Goal: Task Accomplishment & Management: Complete application form

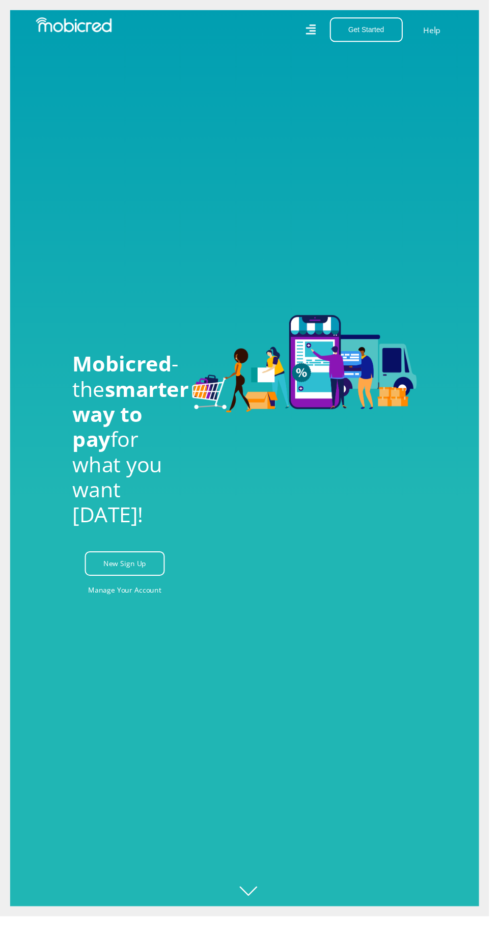
click at [322, 30] on icon at bounding box center [317, 30] width 10 height 14
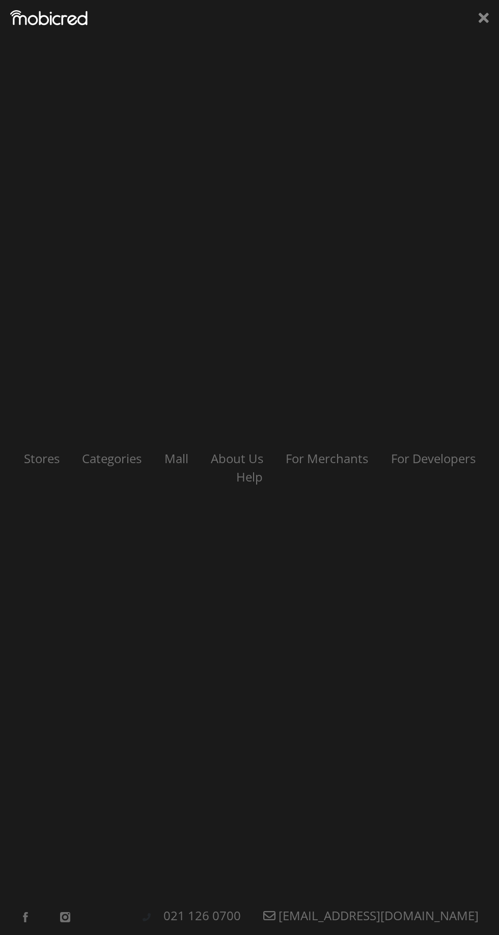
scroll to position [0, 825]
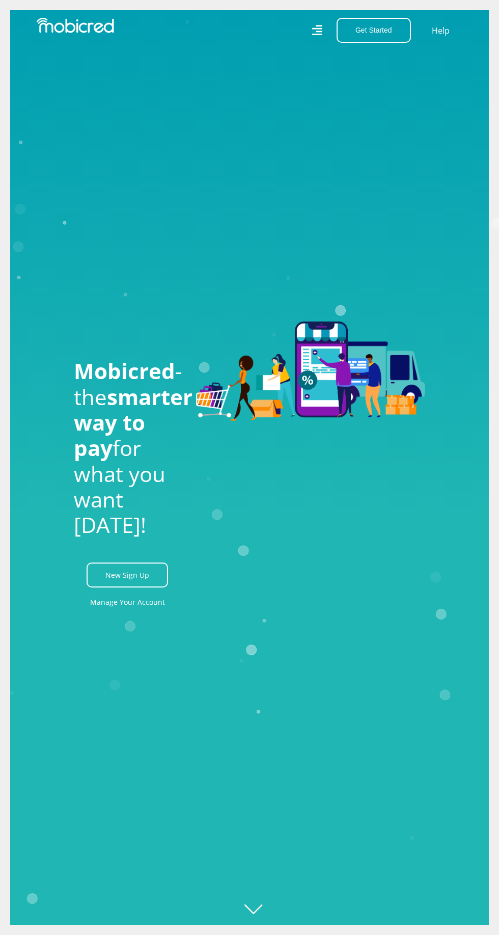
click at [142, 613] on link "Manage Your Account" at bounding box center [127, 601] width 75 height 23
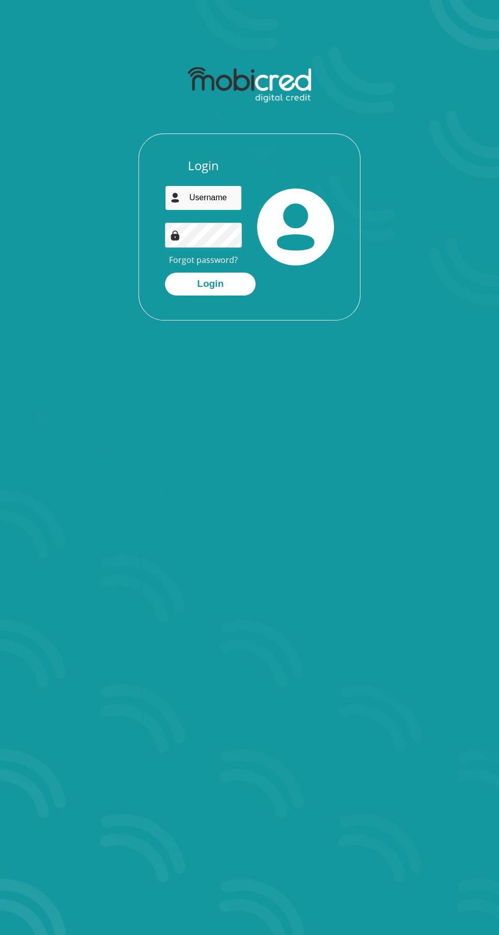
click at [181, 194] on input "email" at bounding box center [203, 197] width 77 height 25
click at [165, 273] on button "Login" at bounding box center [210, 284] width 91 height 23
click at [222, 189] on input "0797866091" at bounding box center [203, 197] width 77 height 25
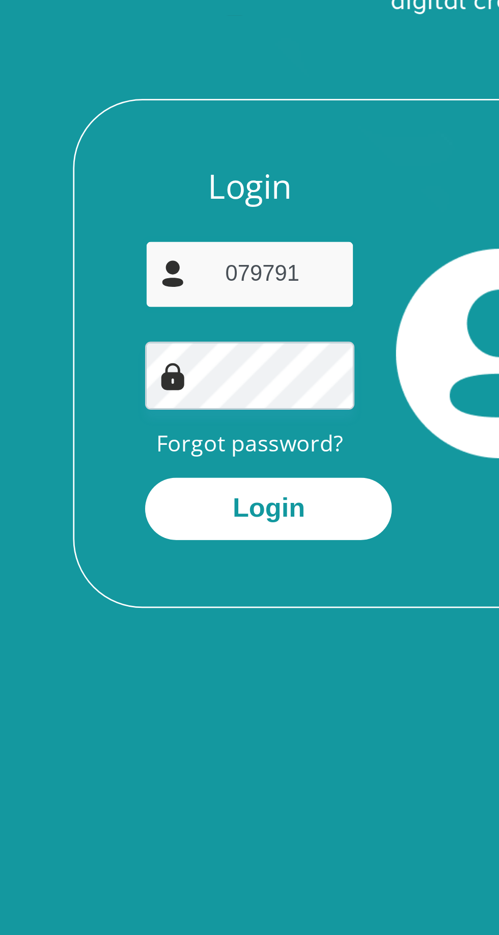
click at [221, 196] on input "079791" at bounding box center [203, 197] width 77 height 25
type input "0"
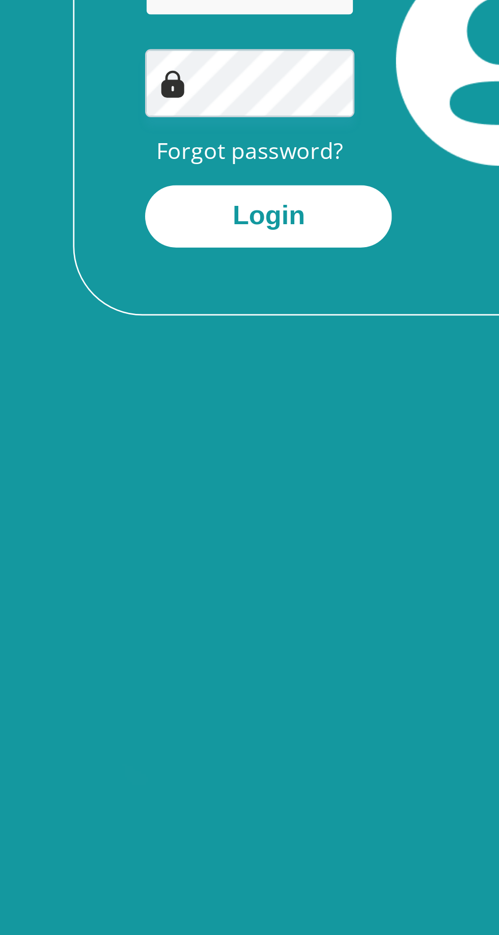
type input "[EMAIL_ADDRESS][DOMAIN_NAME]"
click at [189, 290] on button "Login" at bounding box center [210, 284] width 91 height 23
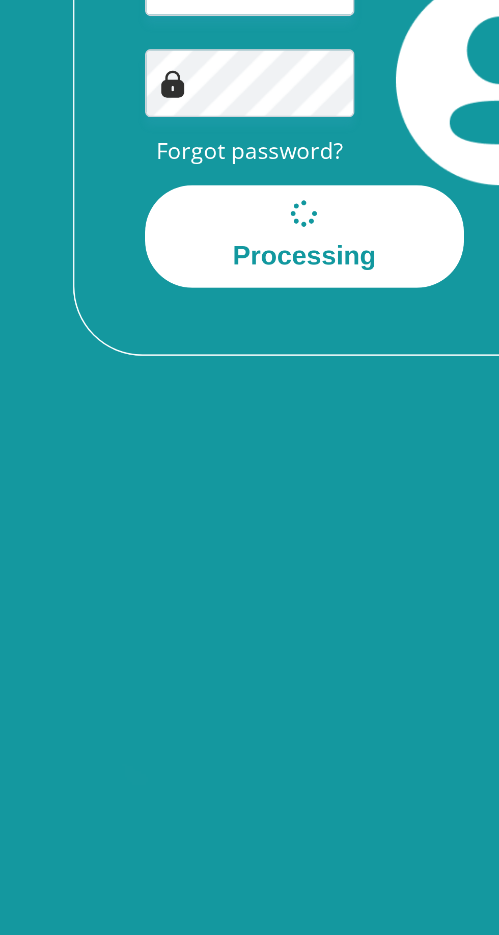
scroll to position [0, 0]
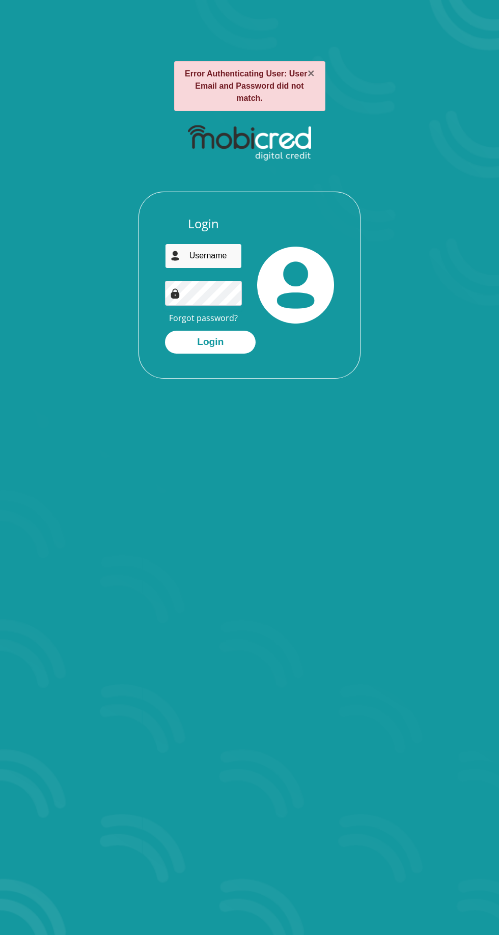
click at [198, 252] on input "email" at bounding box center [203, 255] width 77 height 25
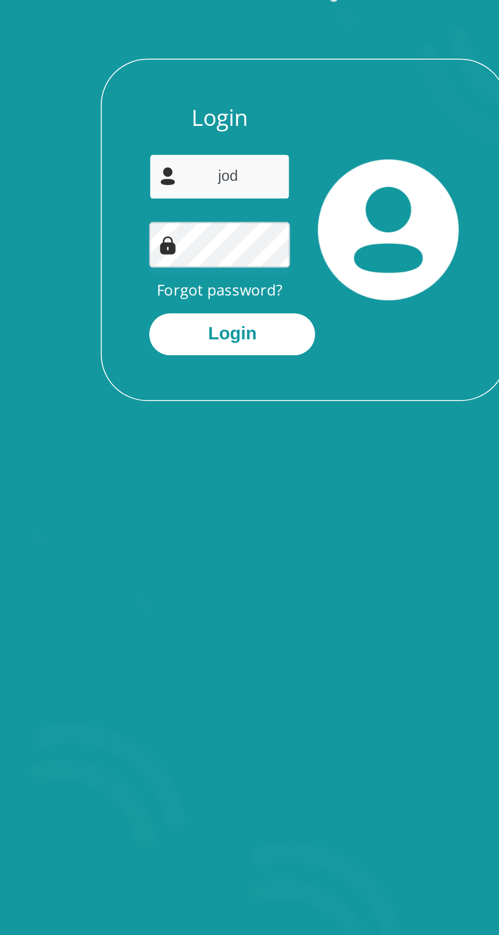
type input "[EMAIL_ADDRESS][DOMAIN_NAME]"
click at [206, 350] on button "Login" at bounding box center [210, 342] width 91 height 23
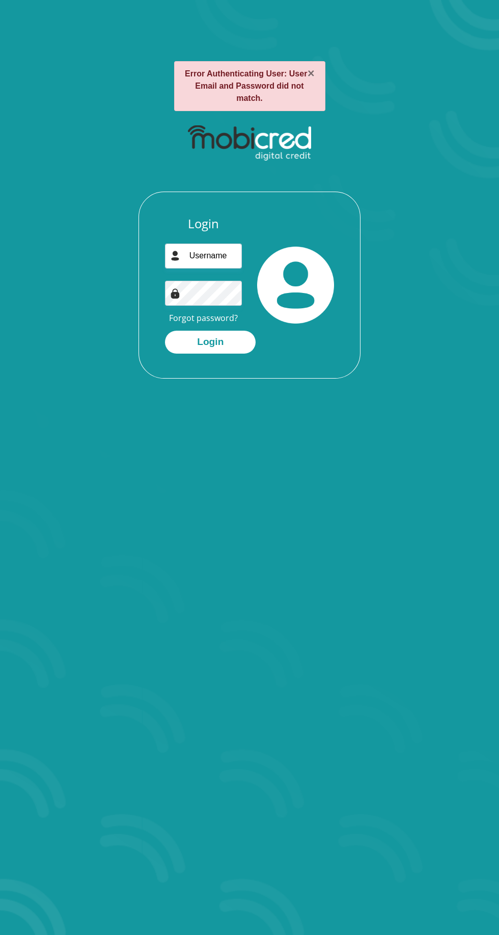
click at [175, 318] on link "Forgot password?" at bounding box center [203, 317] width 69 height 11
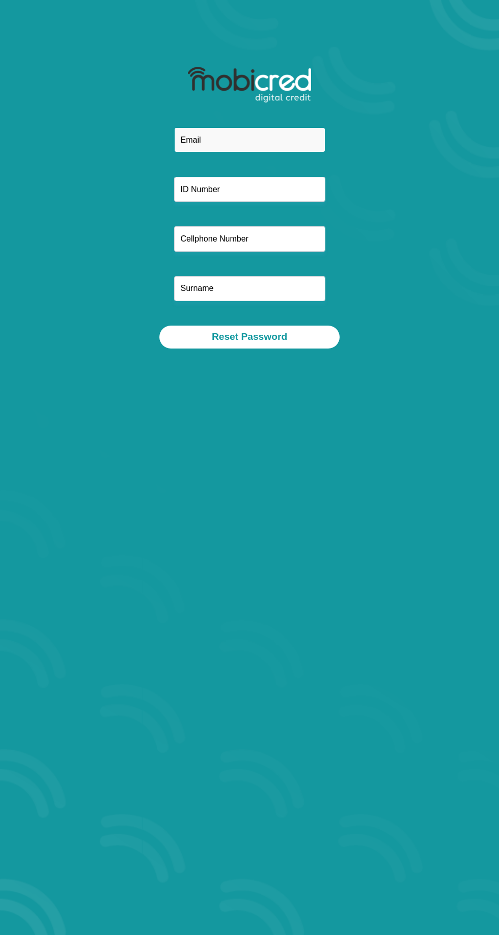
click at [193, 143] on input "email" at bounding box center [249, 139] width 151 height 25
click at [207, 142] on input "email" at bounding box center [249, 139] width 151 height 25
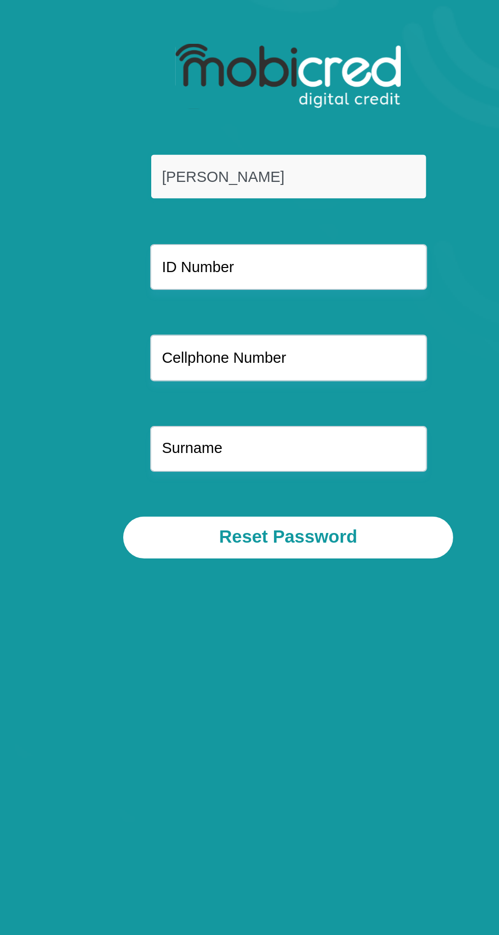
type input "jody.arendse@norvalfoundation.org"
type input "jodyarendse5135@gmail.com"
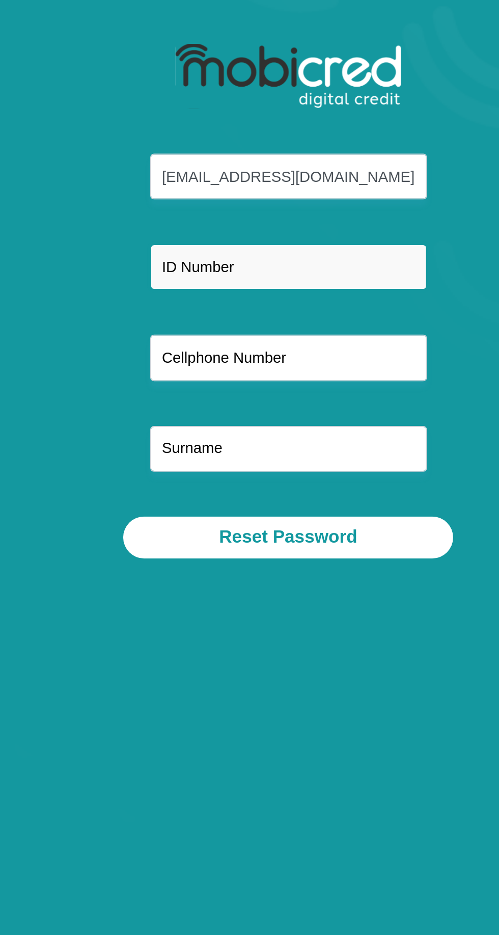
click at [191, 188] on input "text" at bounding box center [249, 189] width 151 height 25
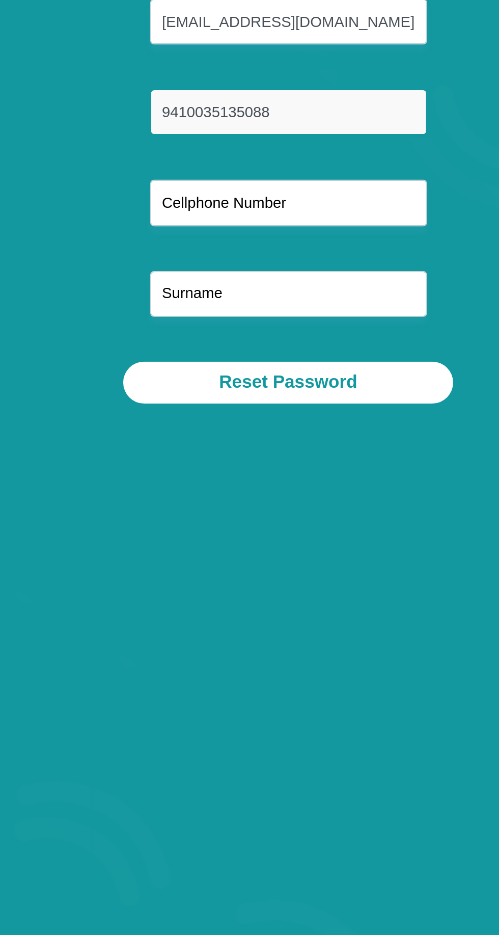
type input "9410035135088"
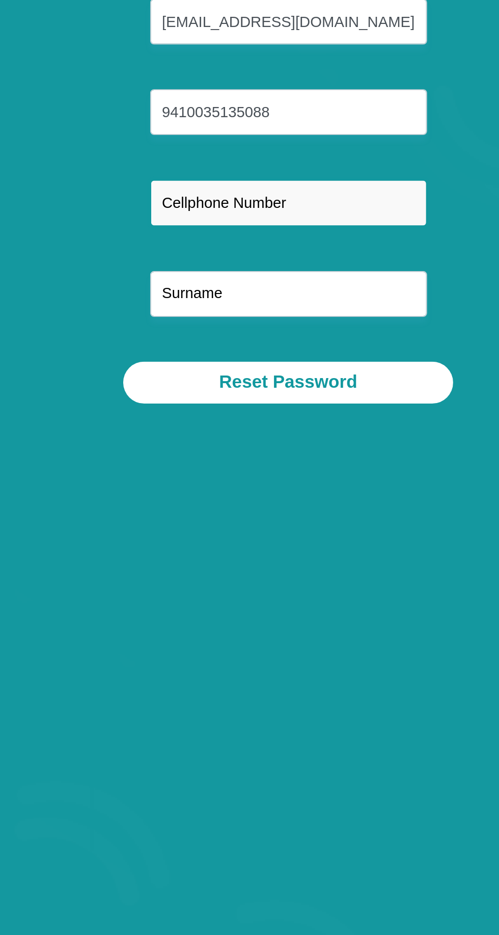
click at [190, 241] on input "text" at bounding box center [249, 238] width 151 height 25
type input "0797866091"
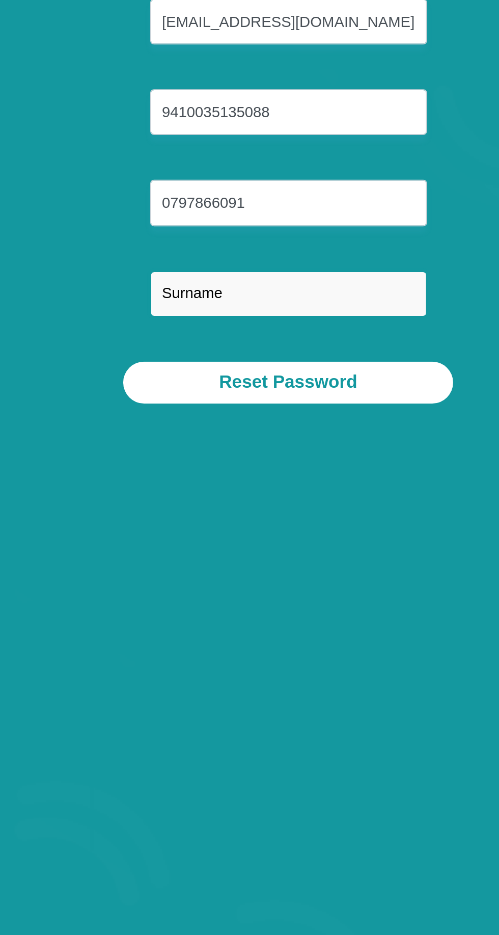
type input "Arendse"
click at [195, 290] on input "Arendse" at bounding box center [249, 288] width 151 height 25
click at [225, 292] on input "Arendse" at bounding box center [249, 288] width 151 height 25
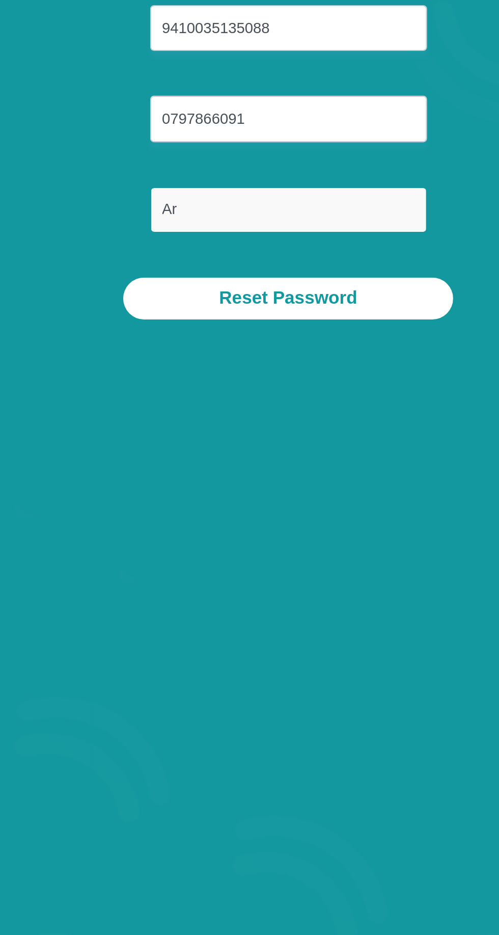
click at [190, 287] on input "Ar" at bounding box center [249, 288] width 151 height 25
type input "Arendse"
click at [204, 341] on button "Reset Password" at bounding box center [249, 336] width 180 height 23
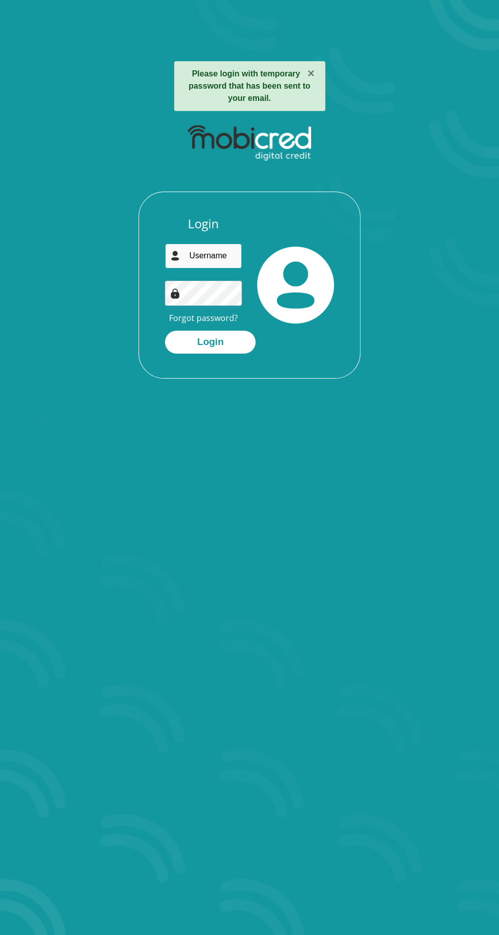
click at [229, 256] on input "email" at bounding box center [203, 255] width 77 height 25
click at [220, 255] on input "email" at bounding box center [203, 255] width 77 height 25
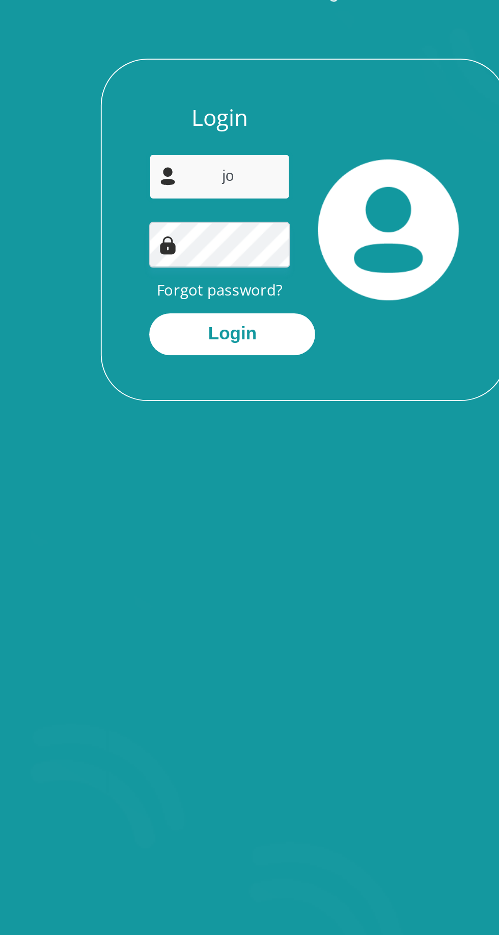
type input "[EMAIL_ADDRESS][DOMAIN_NAME]"
click at [215, 337] on button "Login" at bounding box center [210, 342] width 91 height 23
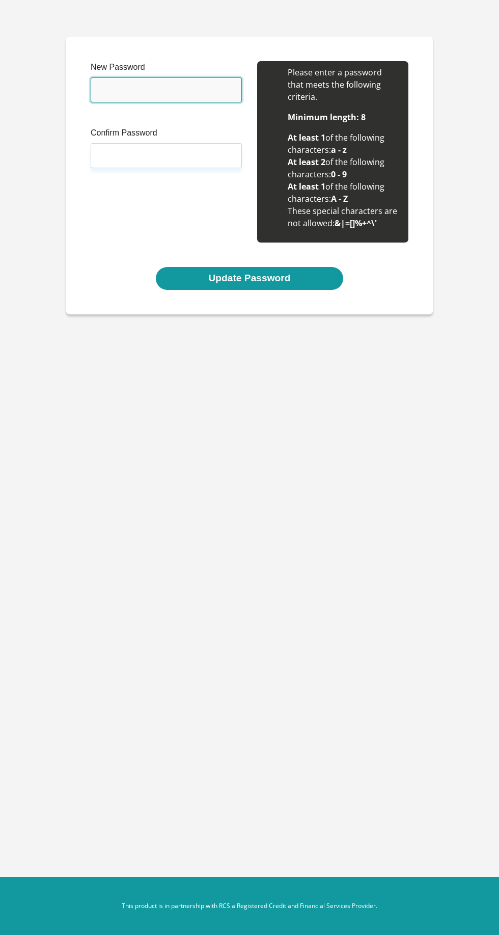
click at [120, 90] on input "New Password" at bounding box center [166, 89] width 151 height 25
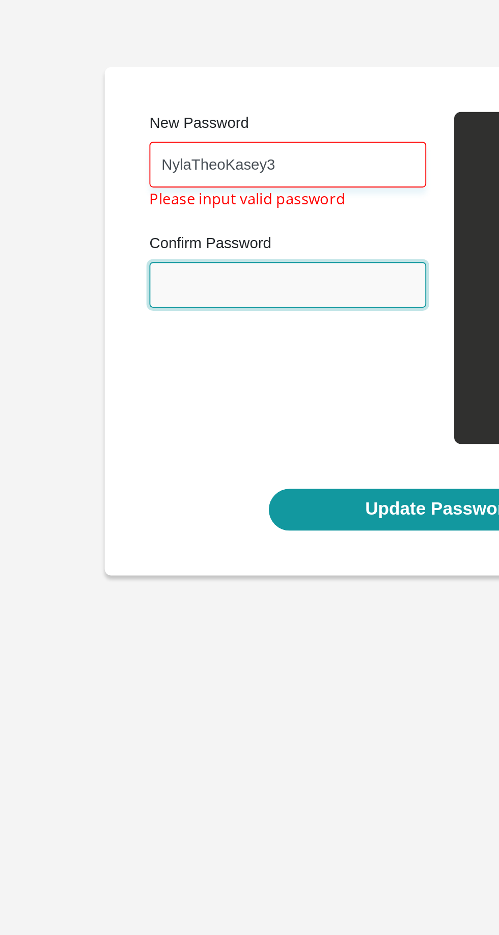
click at [108, 167] on input "Confirm Password" at bounding box center [166, 155] width 151 height 25
click at [107, 161] on input "Confirm Password" at bounding box center [166, 155] width 151 height 25
click at [116, 154] on input "Confirm Password" at bounding box center [166, 155] width 151 height 25
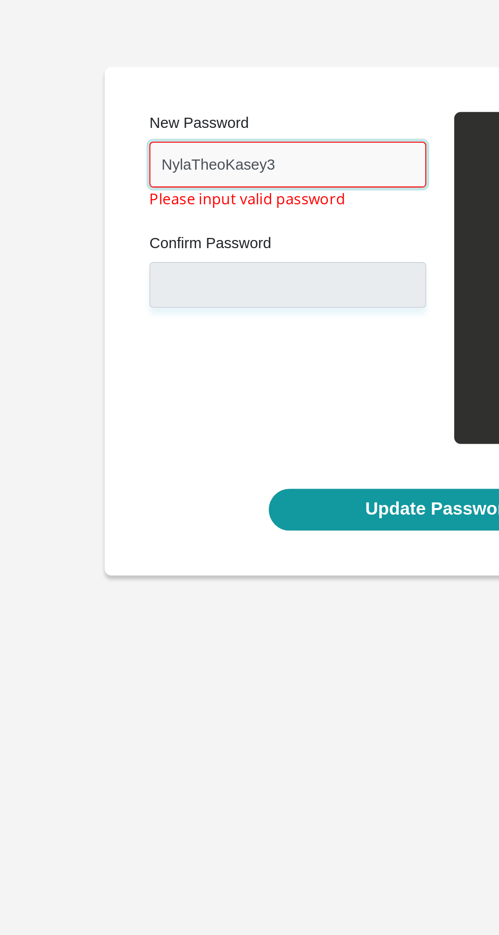
click at [170, 87] on input "NylaTheoKasey3" at bounding box center [166, 89] width 151 height 25
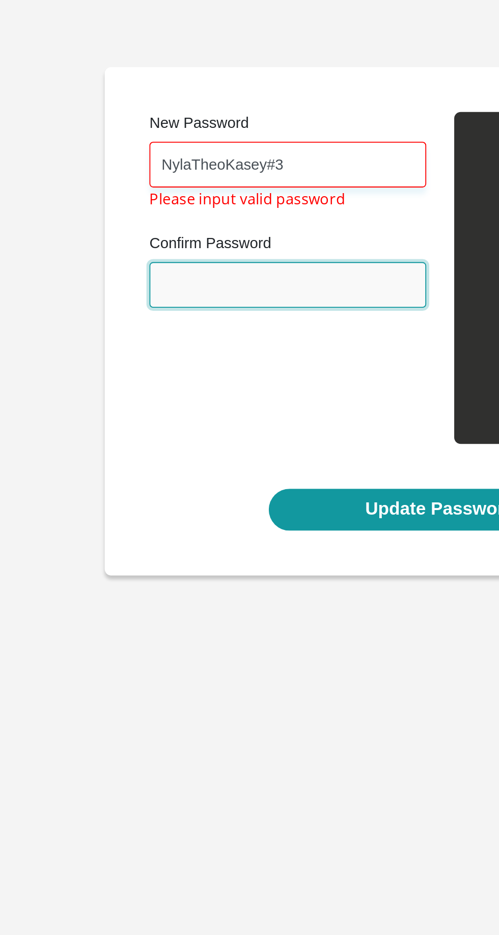
click at [101, 154] on input "Confirm Password" at bounding box center [166, 155] width 151 height 25
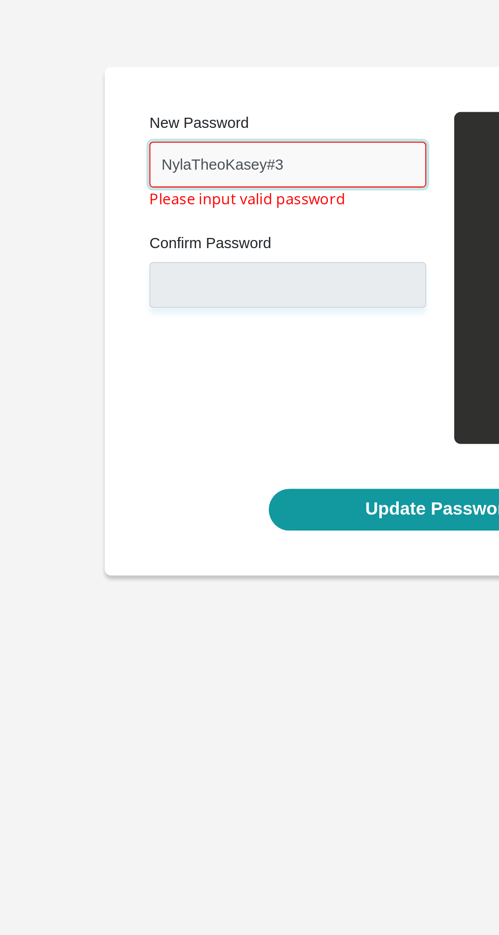
click at [152, 95] on input "NylaTheoKasey#3" at bounding box center [166, 89] width 151 height 25
click at [171, 89] on input "NylaTheoKasey#3" at bounding box center [166, 89] width 151 height 25
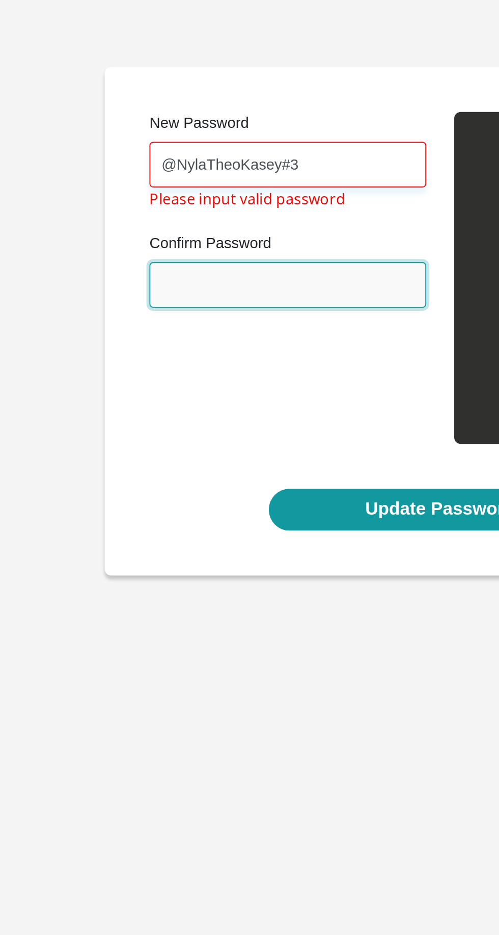
click at [115, 159] on input "Confirm Password" at bounding box center [166, 155] width 151 height 25
click at [108, 159] on input "Confirm Password" at bounding box center [166, 155] width 151 height 25
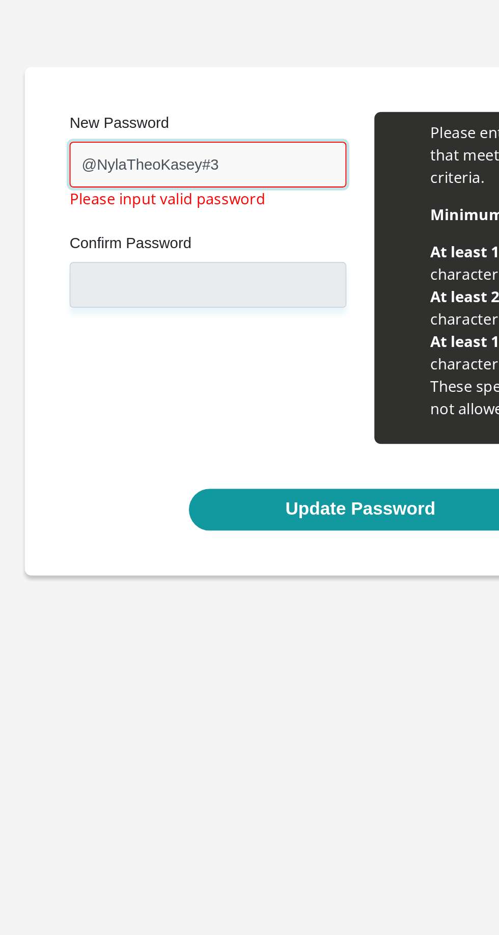
click at [101, 90] on input "@NylaTheoKasey#3" at bounding box center [166, 89] width 151 height 25
click at [102, 86] on input "@NylaTheoKasey#3" at bounding box center [166, 89] width 151 height 25
click at [177, 89] on input "NylaTheoKasey#3" at bounding box center [166, 89] width 151 height 25
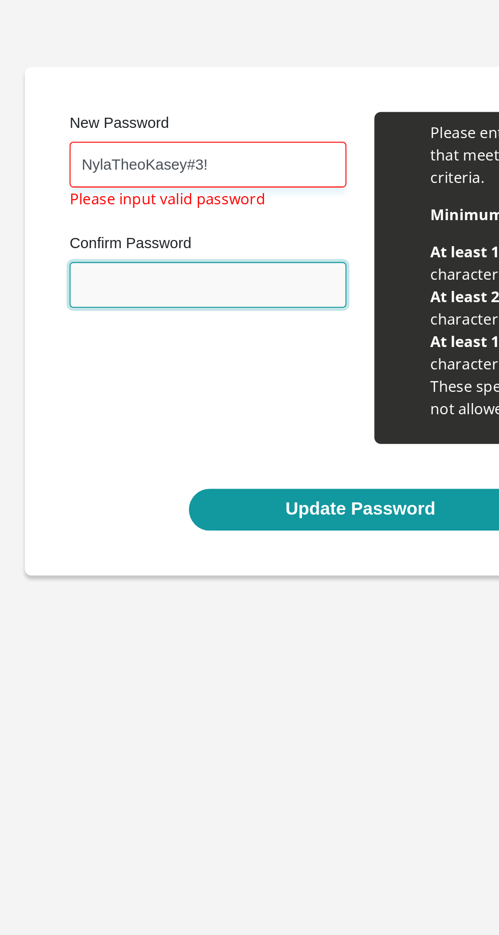
click at [121, 160] on input "Confirm Password" at bounding box center [166, 155] width 151 height 25
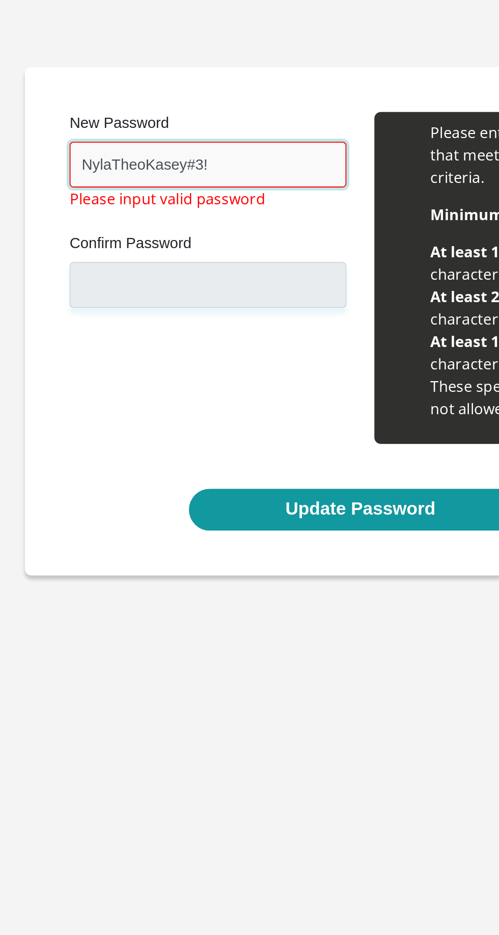
click at [202, 90] on input "NylaTheoKasey#3!" at bounding box center [166, 89] width 151 height 25
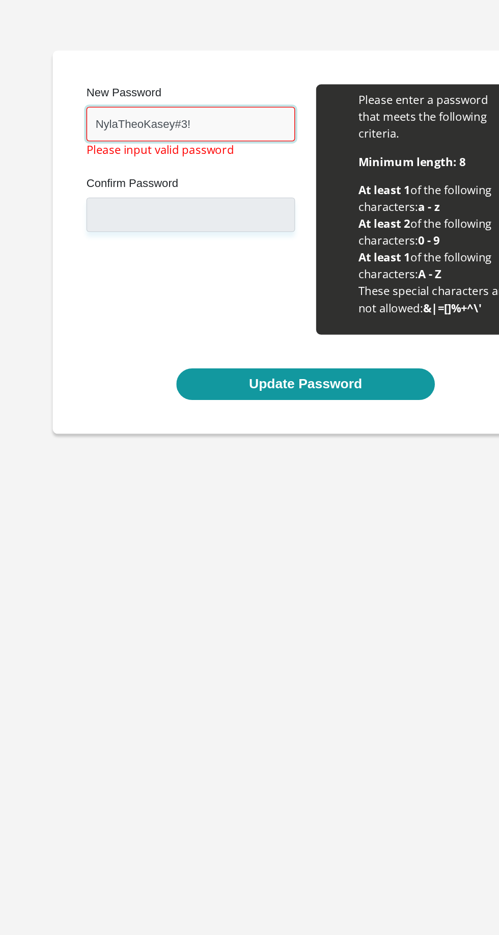
click at [101, 90] on input "NylaTheoKasey#3!" at bounding box center [166, 89] width 151 height 25
click at [106, 92] on input "NylaTheoKasey#3!" at bounding box center [166, 89] width 151 height 25
click at [112, 88] on input "NylaTheoKasey#3!" at bounding box center [166, 89] width 151 height 25
click at [112, 89] on input "NylaTheoKasey#3!" at bounding box center [166, 89] width 151 height 25
click at [115, 88] on input "NylaTheoKasey#3!" at bounding box center [166, 89] width 151 height 25
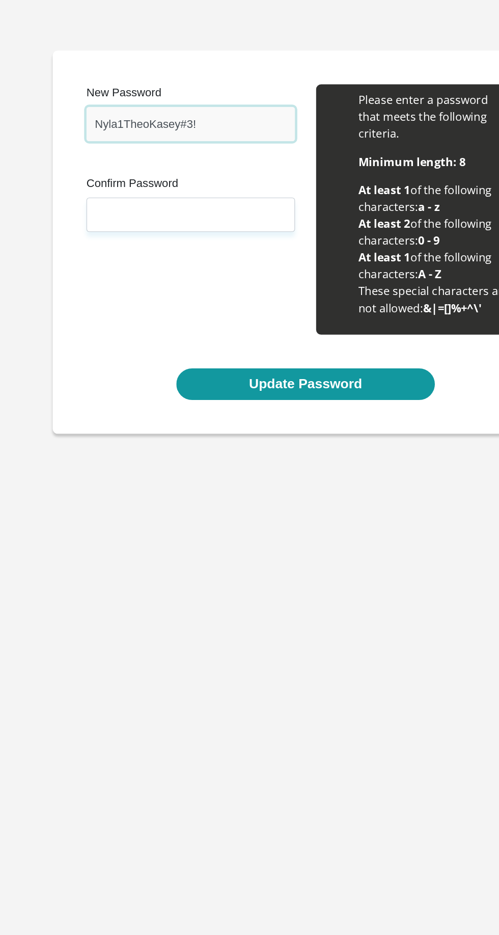
click at [130, 91] on input "Nyla1TheoKasey#3!" at bounding box center [166, 89] width 151 height 25
click at [138, 92] on input "Nyla1TheoKasey#3!" at bounding box center [166, 89] width 151 height 25
click at [164, 90] on input "Nyla1Theo2Kasey#3!" at bounding box center [166, 89] width 151 height 25
click at [172, 88] on input "Nyla1Theo2Kasey#3!" at bounding box center [166, 89] width 151 height 25
type input "Nyla1Theo2Kasey3!"
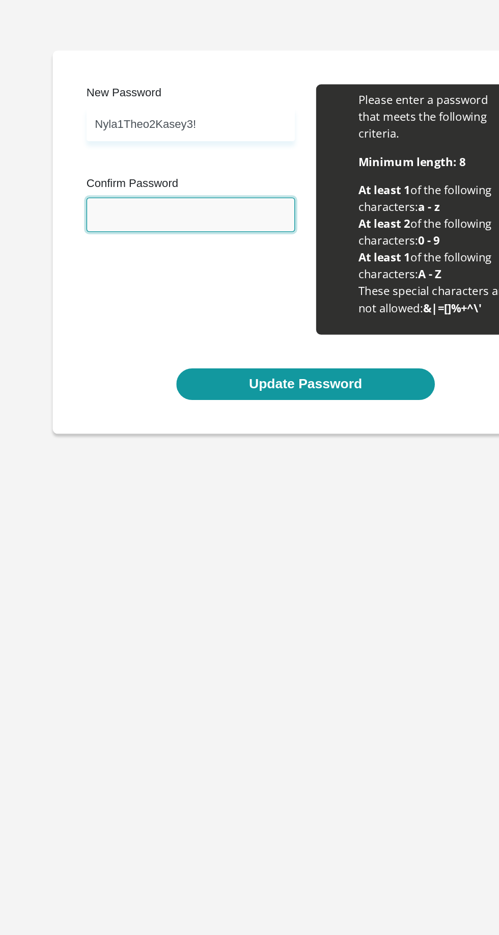
click at [116, 154] on input "Confirm Password" at bounding box center [166, 155] width 151 height 25
type input "Nyla1Theo2Kasey3!"
click at [187, 269] on button "Update Password" at bounding box center [249, 278] width 187 height 23
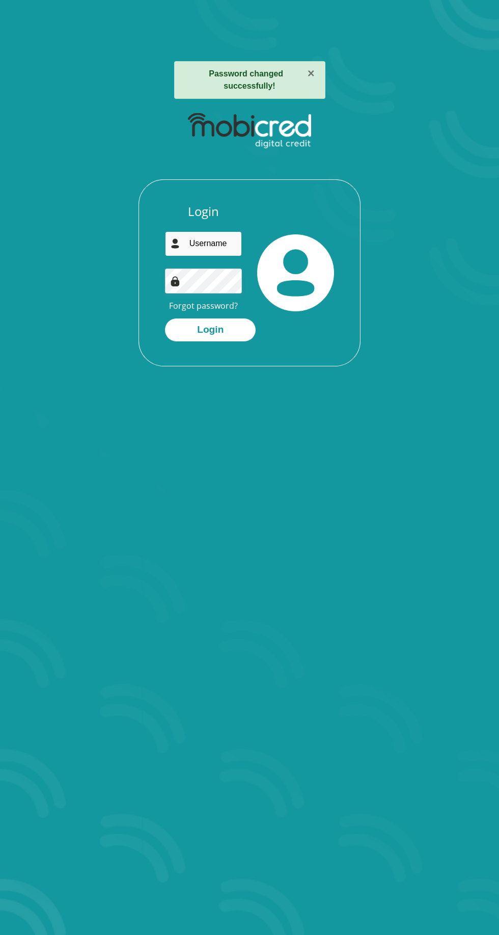
click at [192, 244] on input "email" at bounding box center [203, 243] width 77 height 25
type input "[EMAIL_ADDRESS][DOMAIN_NAME]"
click at [165, 318] on button "Login" at bounding box center [210, 329] width 91 height 23
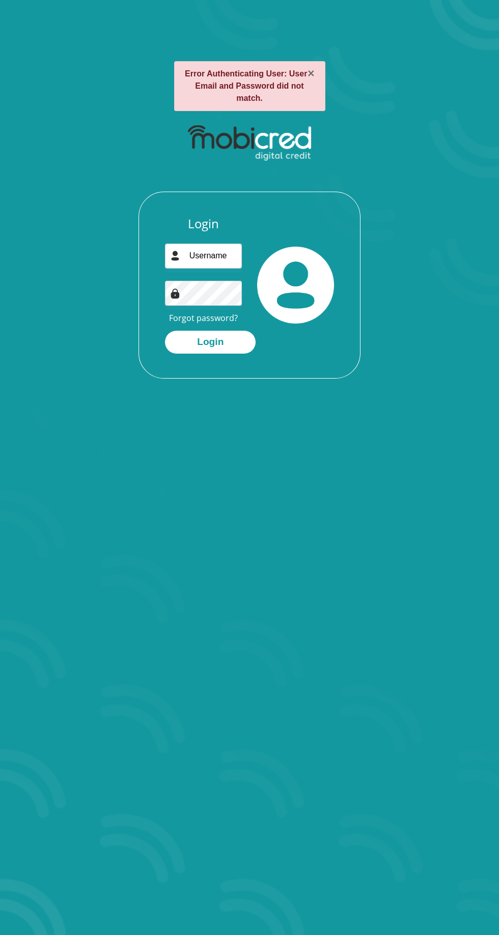
type input "[EMAIL_ADDRESS][DOMAIN_NAME]"
click at [165, 331] on button "Login" at bounding box center [210, 342] width 91 height 23
click at [201, 255] on input "email" at bounding box center [203, 255] width 77 height 25
click at [209, 253] on input "email" at bounding box center [203, 255] width 77 height 25
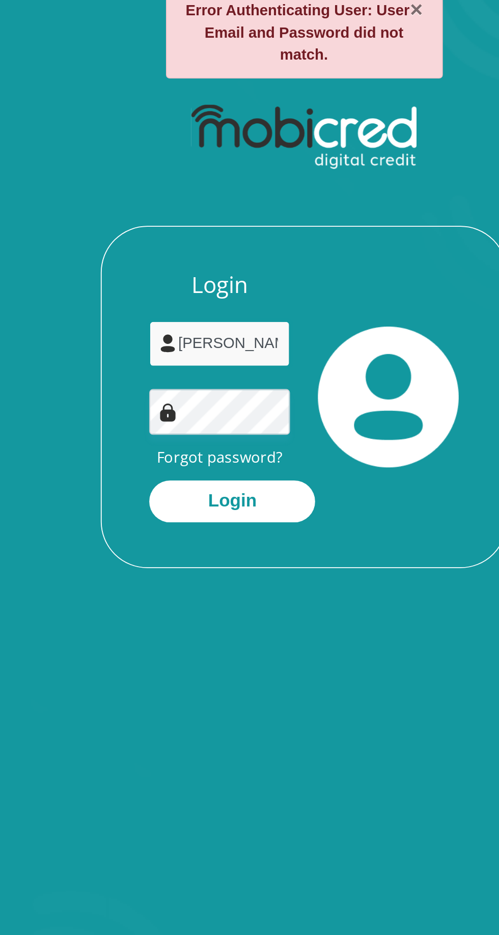
type input "[EMAIL_ADDRESS][DOMAIN_NAME]"
click at [201, 338] on button "Login" at bounding box center [210, 342] width 91 height 23
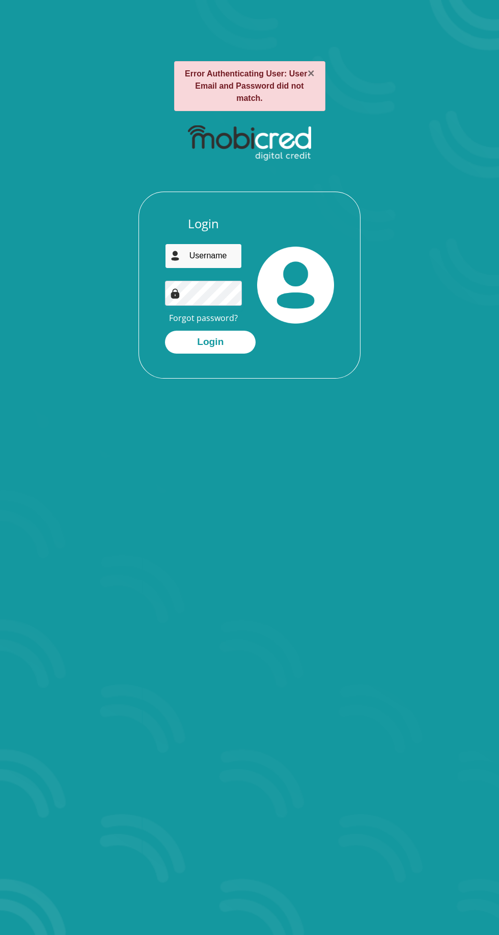
click at [208, 255] on input "email" at bounding box center [203, 255] width 77 height 25
click at [204, 256] on input "email" at bounding box center [203, 255] width 77 height 25
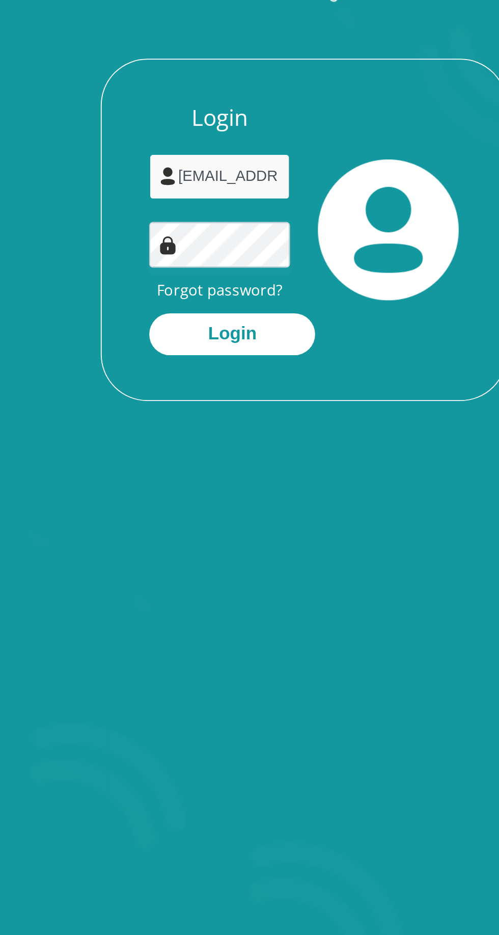
scroll to position [0, 58]
type input "[EMAIL_ADDRESS][DOMAIN_NAME]"
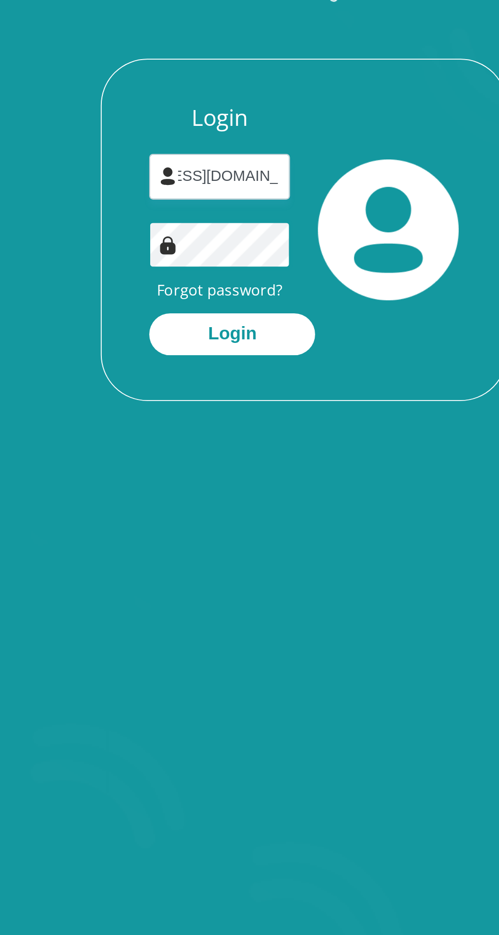
scroll to position [0, 0]
click at [193, 337] on button "Login" at bounding box center [210, 342] width 91 height 23
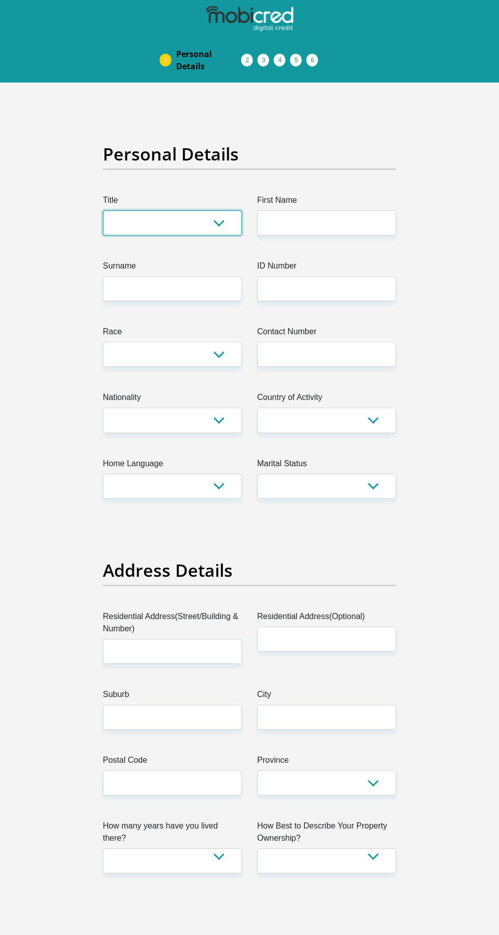
click at [127, 216] on select "Mr Ms Mrs Dr [PERSON_NAME]" at bounding box center [172, 222] width 139 height 25
select select "Mr"
click at [103, 210] on select "Mr Ms Mrs Dr [PERSON_NAME]" at bounding box center [172, 222] width 139 height 25
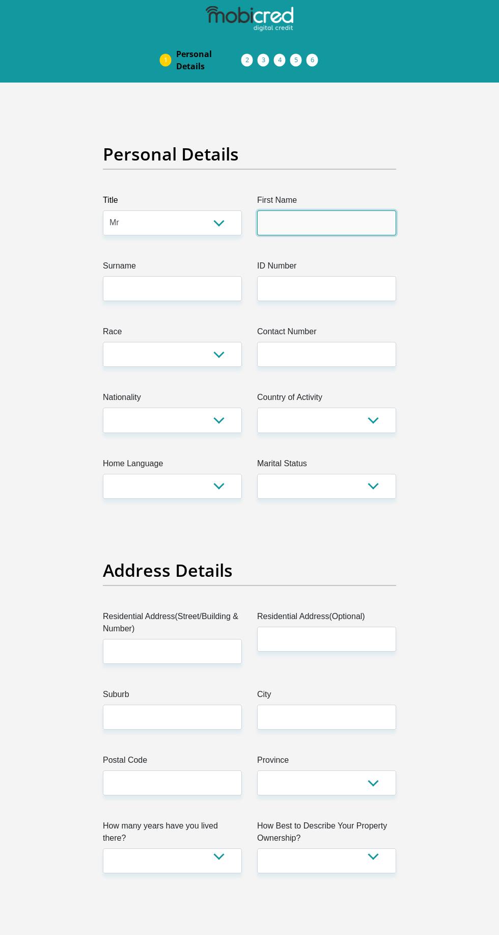
click at [351, 223] on input "First Name" at bounding box center [326, 222] width 139 height 25
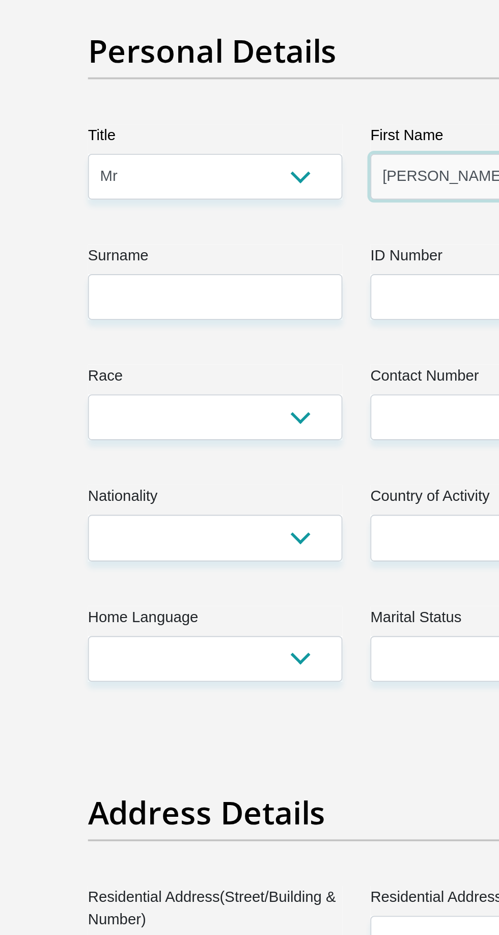
type input "[PERSON_NAME]"
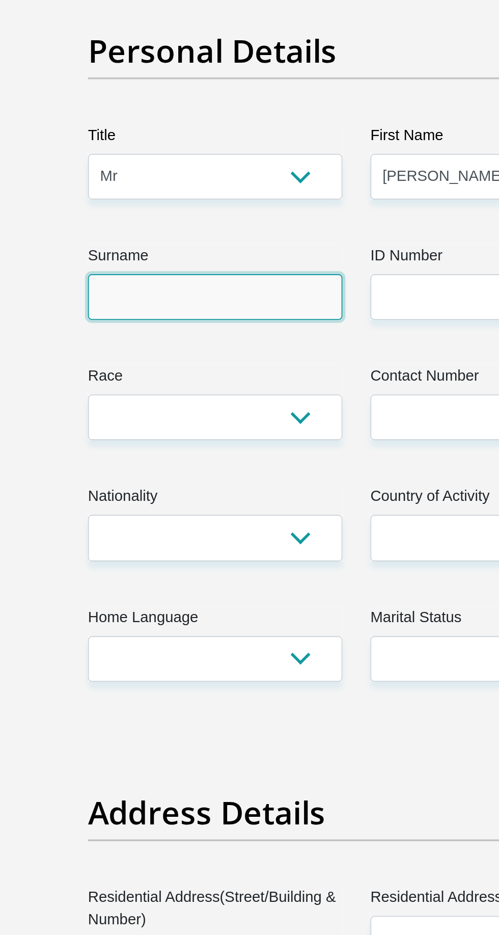
click at [170, 293] on input "Surname" at bounding box center [172, 288] width 139 height 25
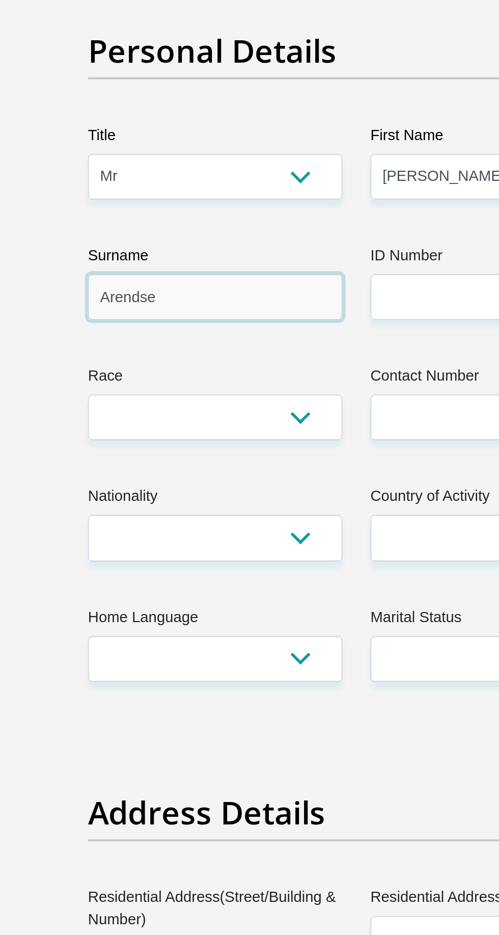
type input "Arendse"
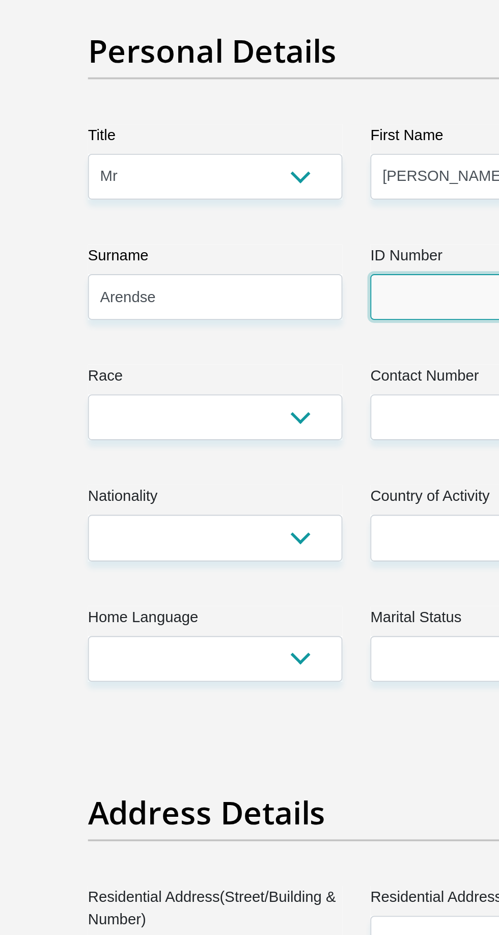
click at [303, 290] on input "ID Number" at bounding box center [326, 288] width 139 height 25
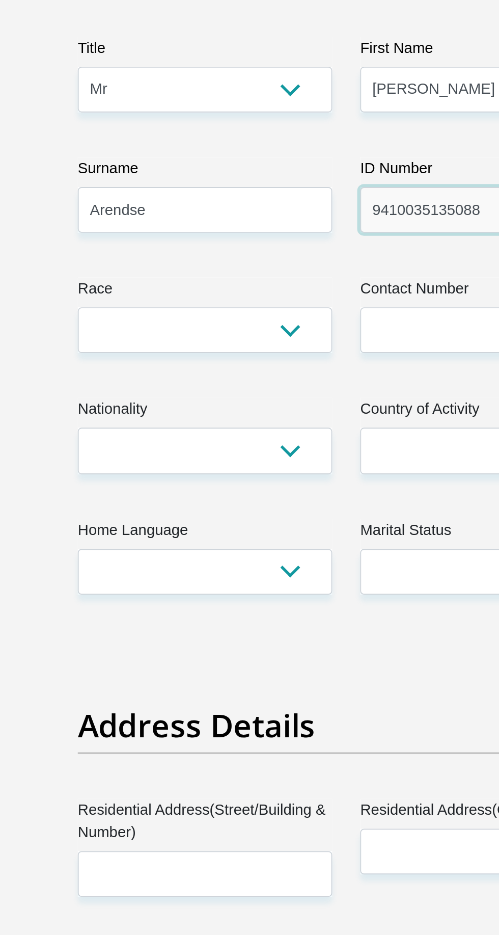
type input "9410035135088"
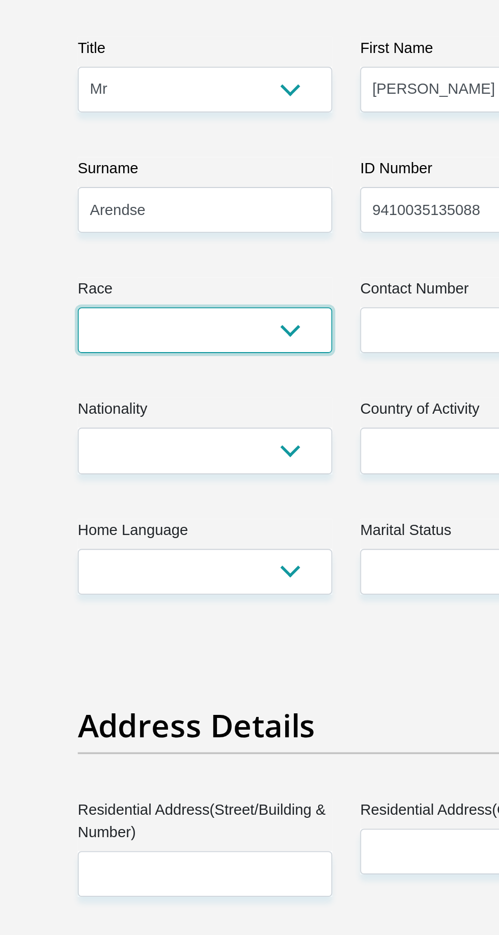
click at [189, 357] on select "Black Coloured Indian White Other" at bounding box center [172, 354] width 139 height 25
select select "2"
click at [103, 342] on select "Black Coloured Indian White Other" at bounding box center [172, 354] width 139 height 25
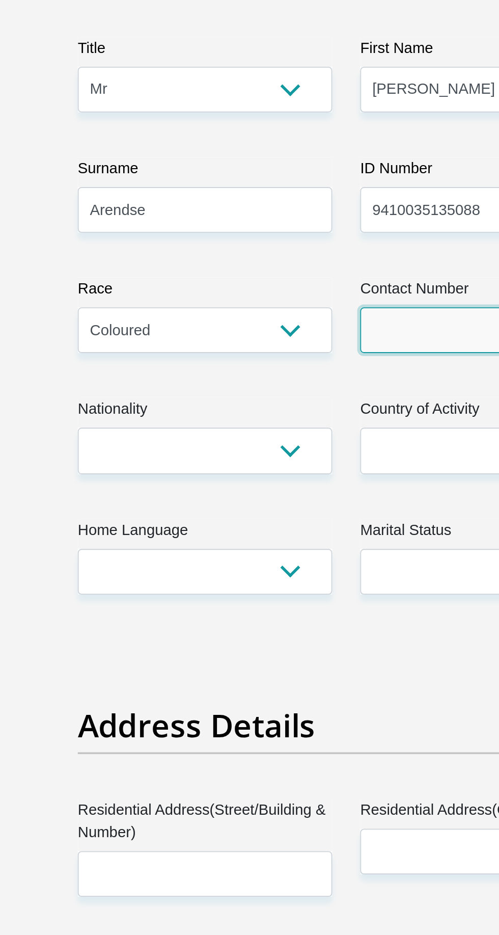
click at [296, 358] on input "Contact Number" at bounding box center [326, 354] width 139 height 25
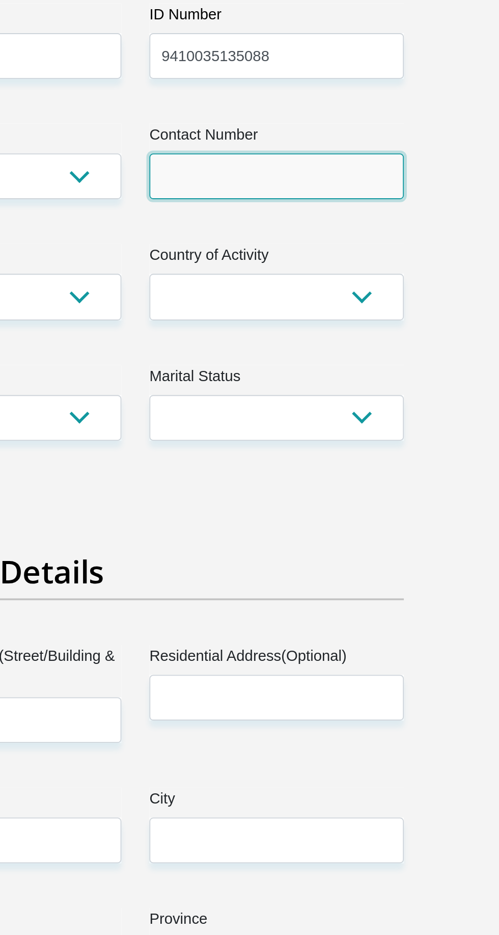
type input "0797866091"
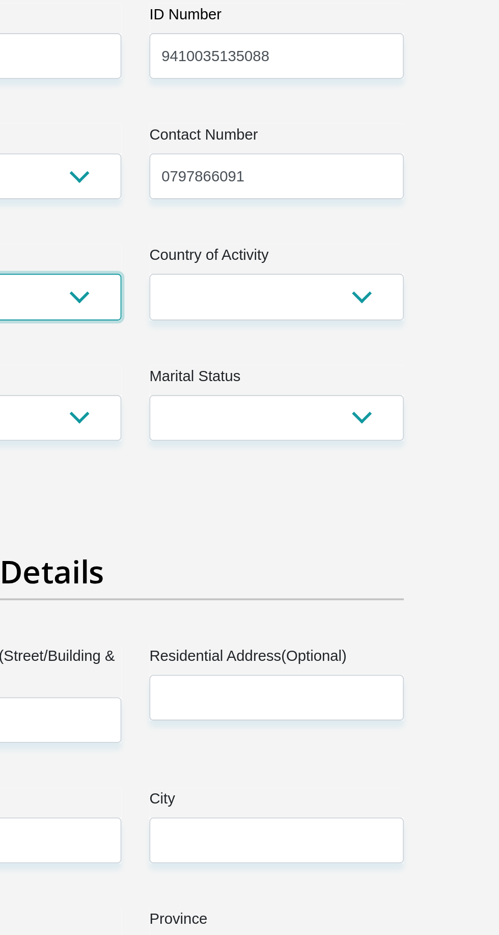
select select "ZAF"
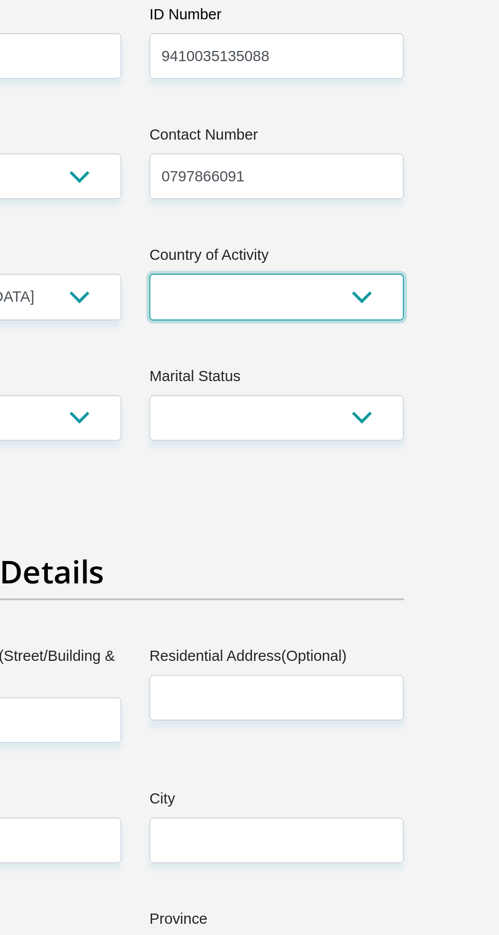
select select "ZAF"
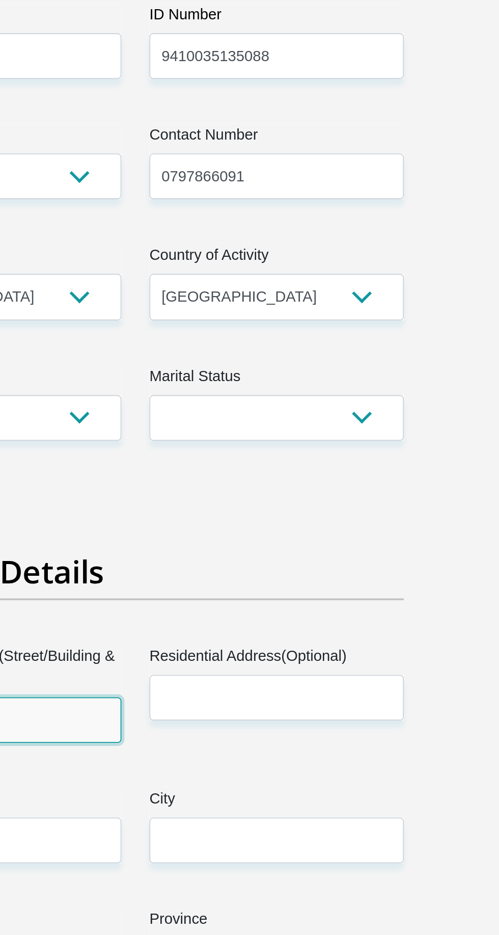
type input "[STREET_ADDRESS]"
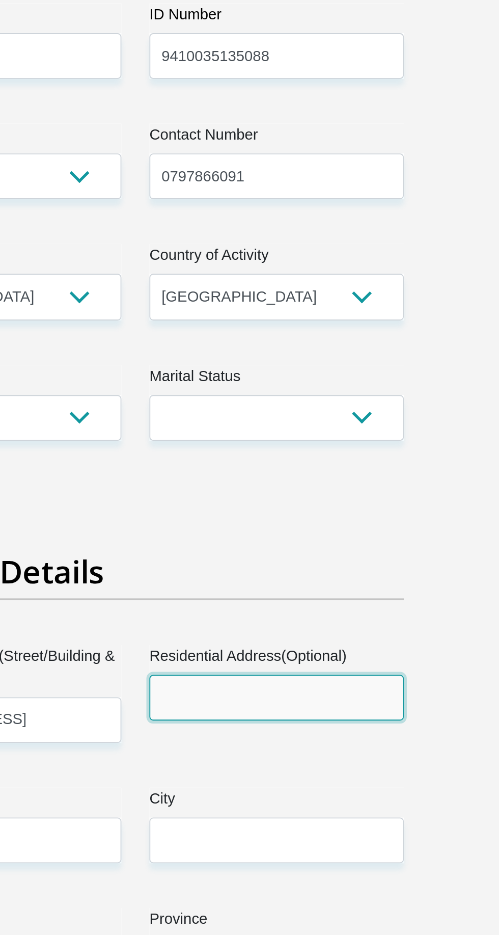
type input "Athlone"
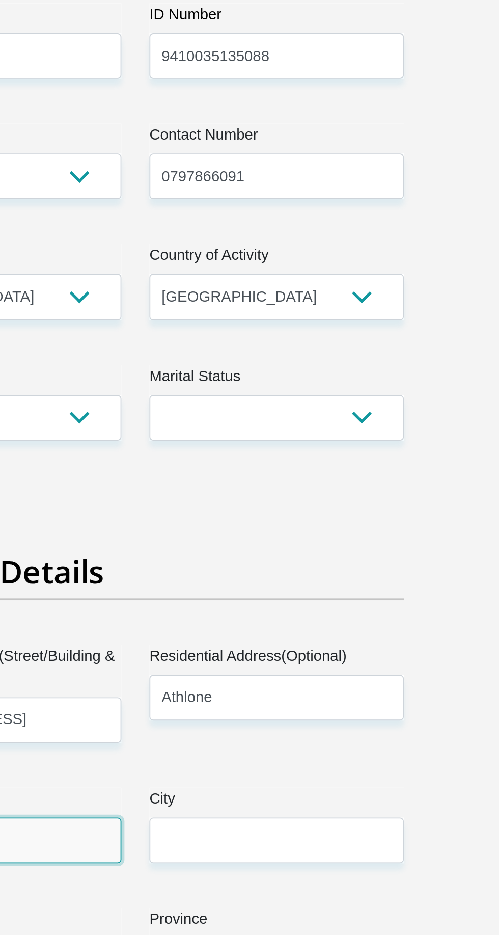
type input "[GEOGRAPHIC_DATA]"
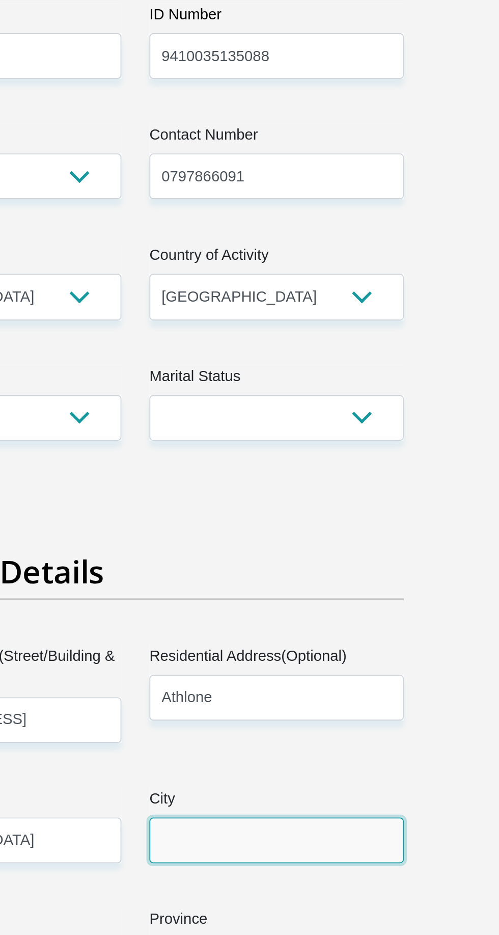
type input "[GEOGRAPHIC_DATA]"
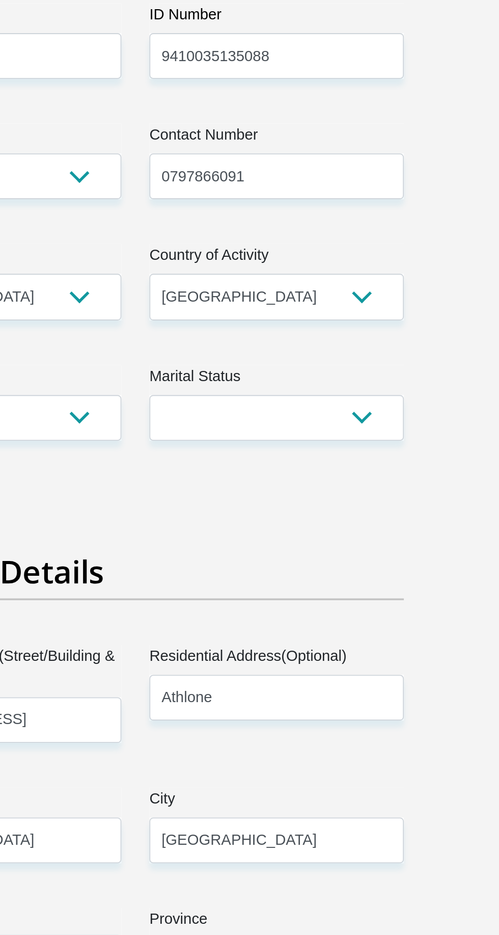
type input "7764"
select select "Western Cape"
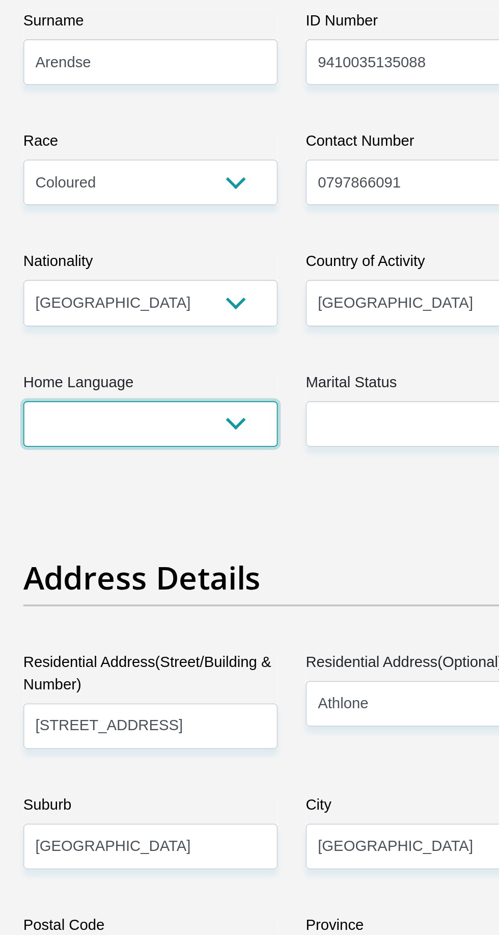
click at [212, 490] on select "Afrikaans English Sepedi South Ndebele Southern Sotho Swati Tsonga Tswana Venda…" at bounding box center [172, 486] width 139 height 25
click at [103, 474] on select "Afrikaans English Sepedi South Ndebele Southern Sotho Swati Tsonga Tswana Venda…" at bounding box center [172, 486] width 139 height 25
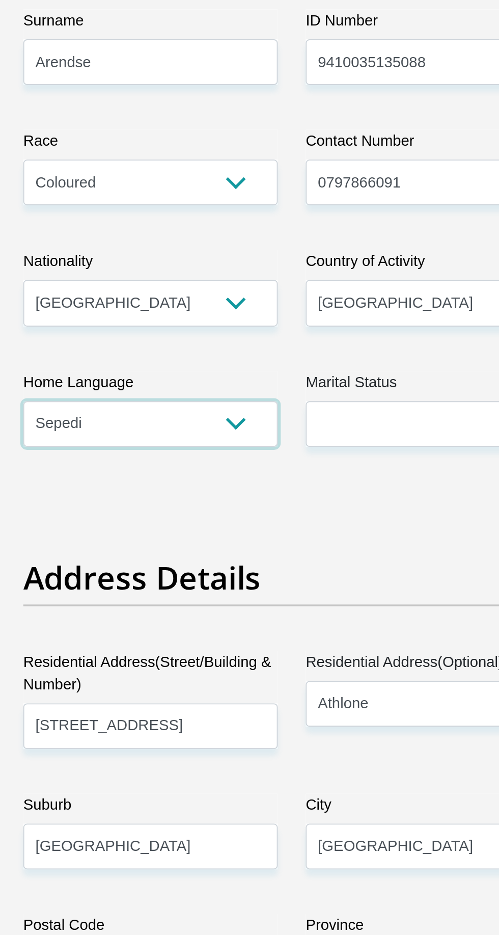
click at [131, 491] on select "Afrikaans English Sepedi South Ndebele Southern Sotho Swati Tsonga Tswana Venda…" at bounding box center [172, 486] width 139 height 25
select select "eng"
click at [103, 474] on select "Afrikaans English Sepedi South Ndebele Southern Sotho Swati Tsonga Tswana Venda…" at bounding box center [172, 486] width 139 height 25
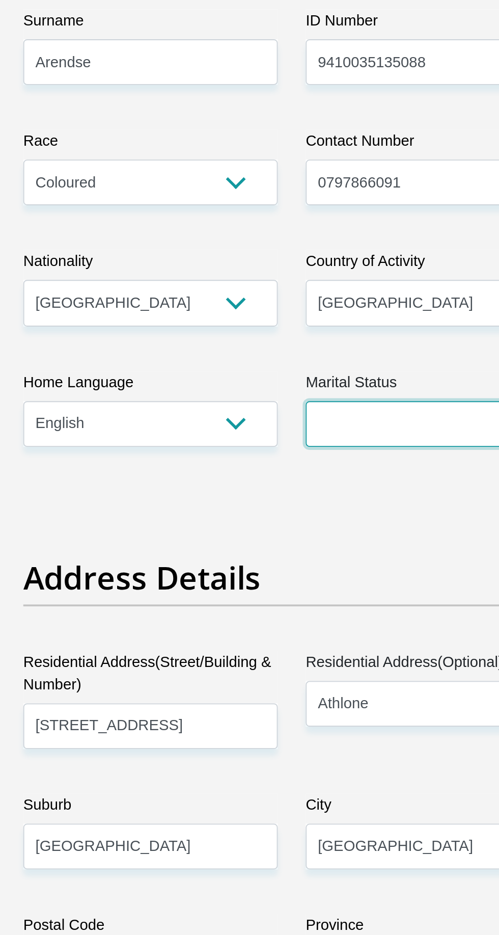
click at [301, 488] on select "Married ANC Single Divorced Widowed Married COP or Customary Law" at bounding box center [326, 486] width 139 height 25
select select "1"
click at [257, 474] on select "Married ANC Single Divorced Widowed Married COP or Customary Law" at bounding box center [326, 486] width 139 height 25
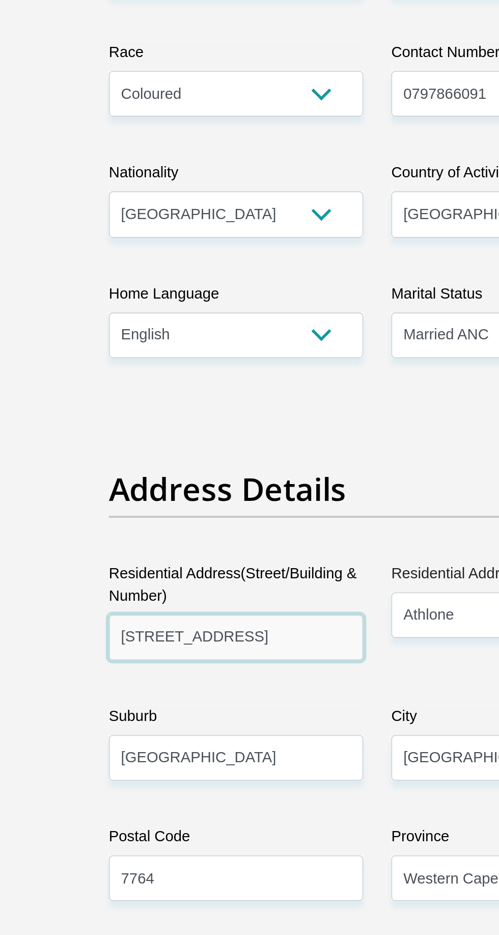
click at [204, 655] on input "[STREET_ADDRESS]" at bounding box center [172, 651] width 139 height 25
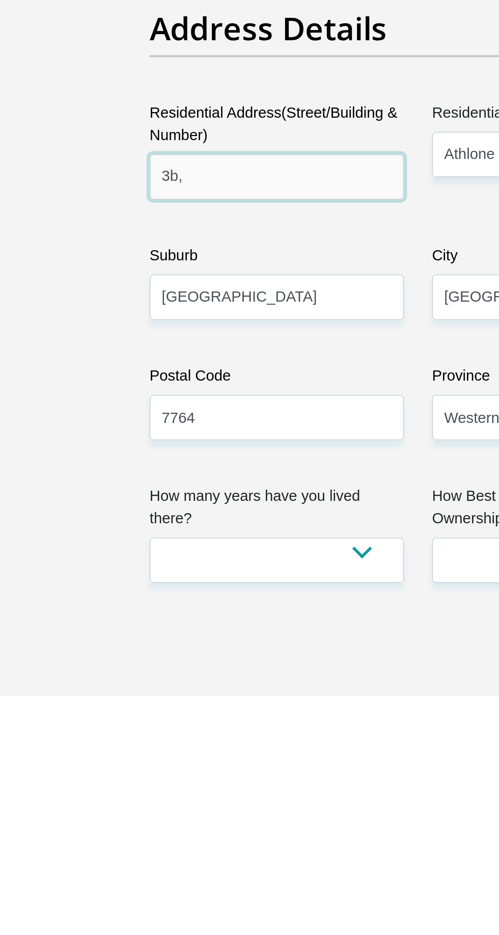
type input "3b"
type input "[STREET_ADDRESS][PERSON_NAME]"
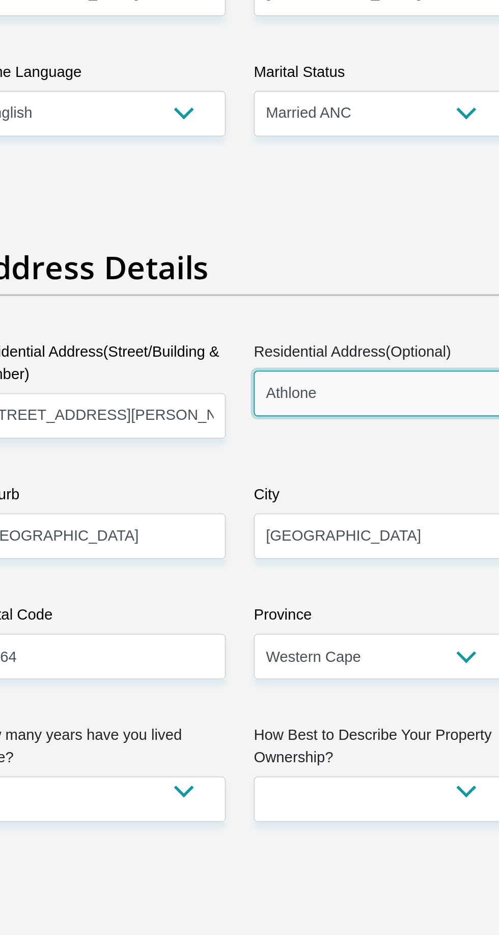
click at [325, 641] on input "Athlone" at bounding box center [326, 639] width 139 height 25
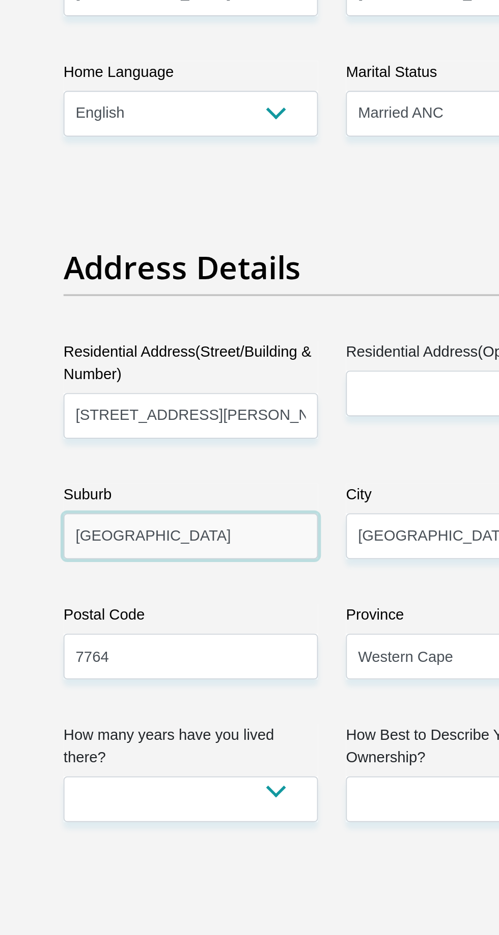
click at [194, 719] on input "[GEOGRAPHIC_DATA]" at bounding box center [172, 716] width 139 height 25
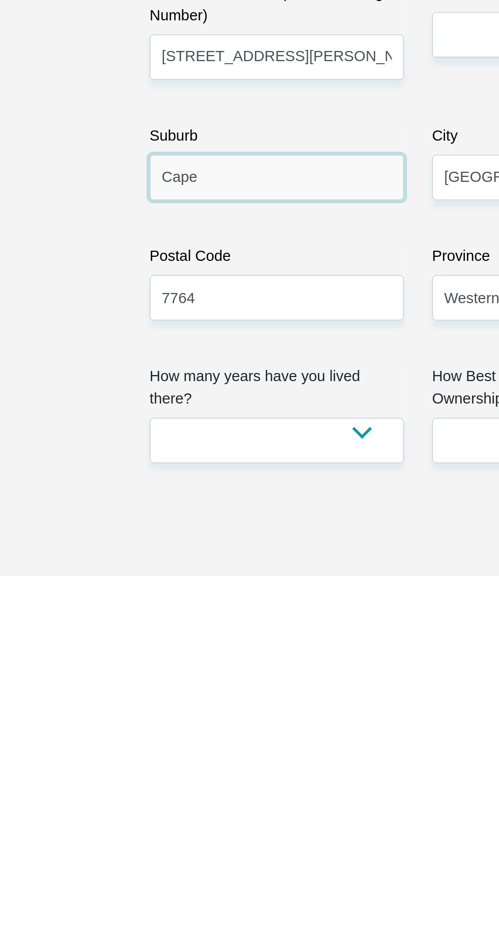
type input "Cape"
click at [140, 714] on input "[PERSON_NAME] plain" at bounding box center [172, 716] width 139 height 25
click at [135, 717] on input "[PERSON_NAME] plain" at bounding box center [172, 716] width 139 height 25
click at [143, 719] on input "[PERSON_NAME] plain" at bounding box center [172, 716] width 139 height 25
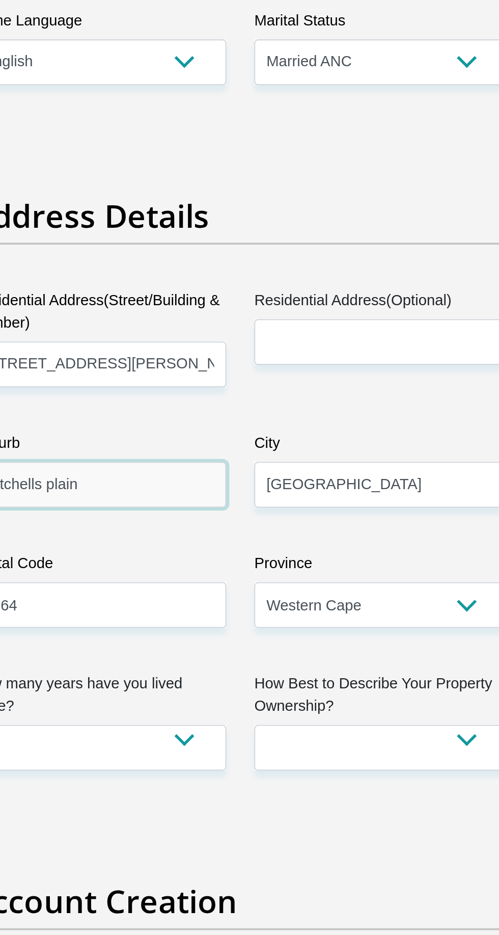
scroll to position [73, 0]
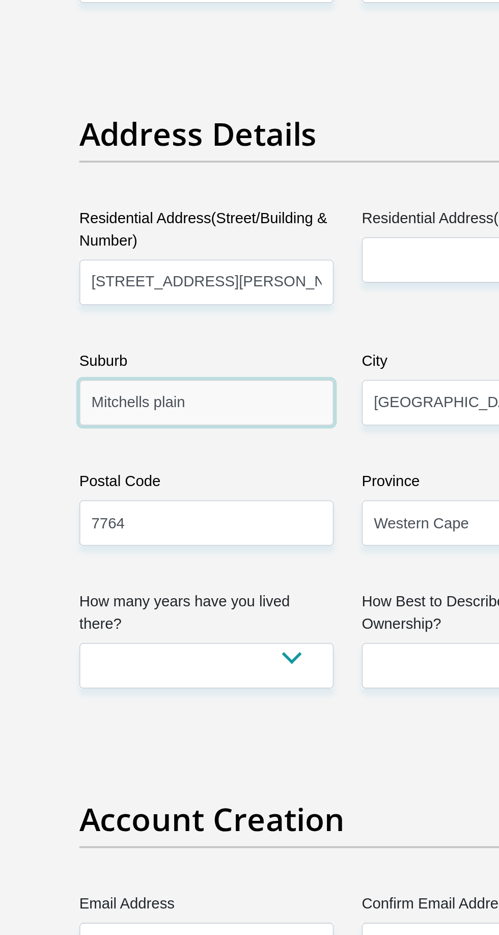
type input "Mitchells plain"
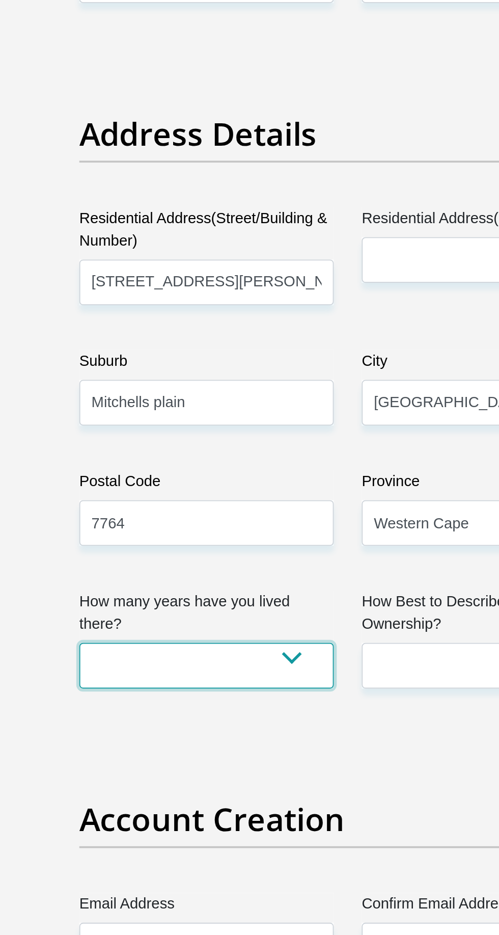
click at [224, 786] on select "less than 1 year 1-3 years 3-5 years 5+ years" at bounding box center [172, 787] width 139 height 25
select select "2"
click at [103, 775] on select "less than 1 year 1-3 years 3-5 years 5+ years" at bounding box center [172, 787] width 139 height 25
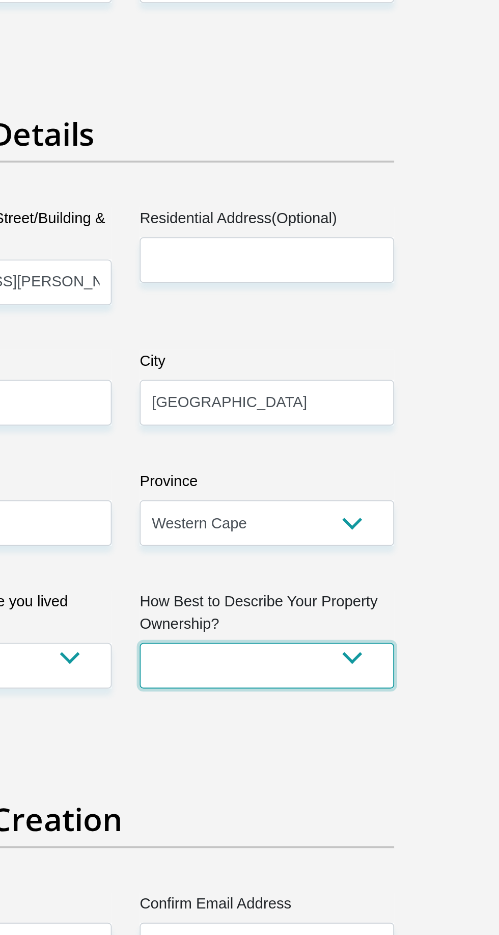
click at [377, 787] on select "Owned Rented Family Owned Company Dwelling" at bounding box center [326, 787] width 139 height 25
select select "Owned"
click at [257, 775] on select "Owned Rented Family Owned Company Dwelling" at bounding box center [326, 787] width 139 height 25
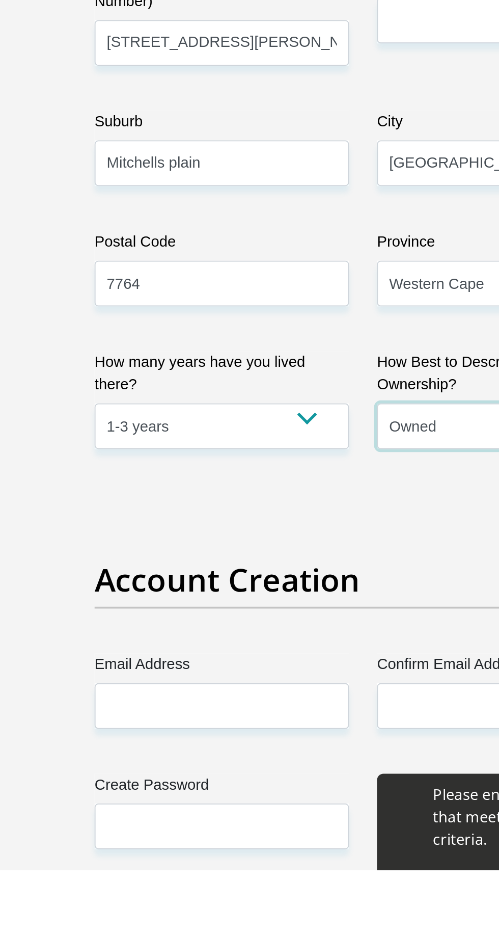
scroll to position [170, 0]
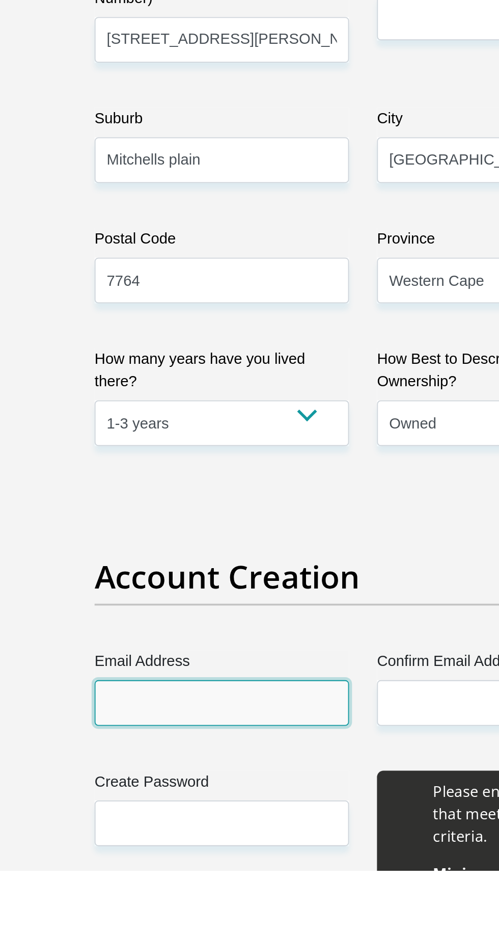
click at [207, 845] on input "Email Address" at bounding box center [172, 843] width 139 height 25
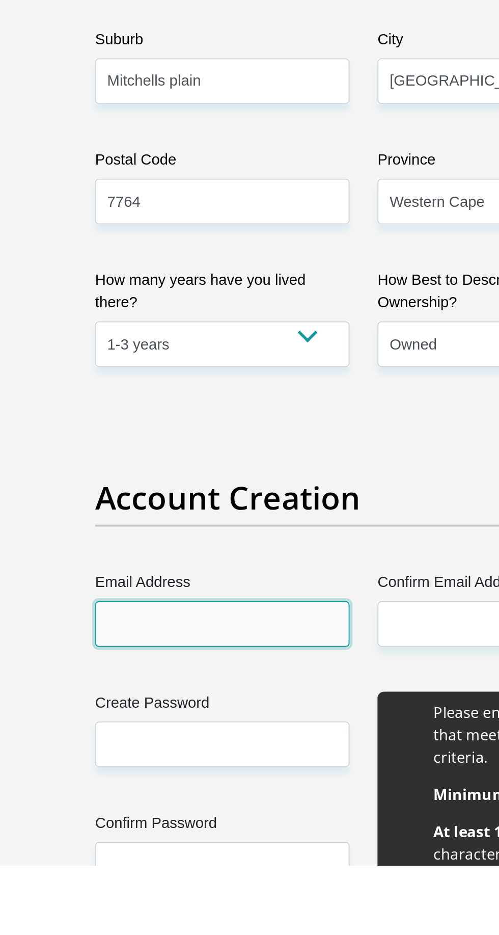
scroll to position [210, 0]
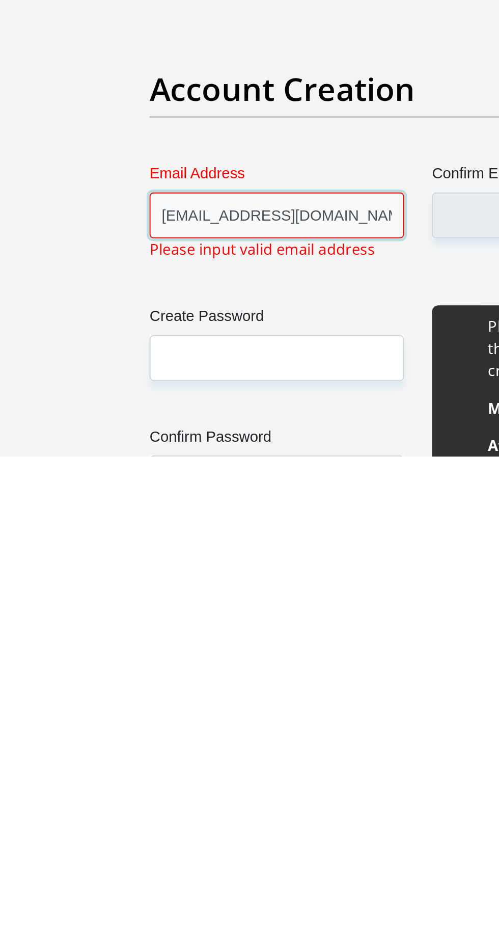
click at [115, 805] on input "[EMAIL_ADDRESS][DOMAIN_NAME]" at bounding box center [172, 803] width 139 height 25
click at [220, 804] on input "[EMAIL_ADDRESS][DOMAIN_NAME]" at bounding box center [172, 803] width 139 height 25
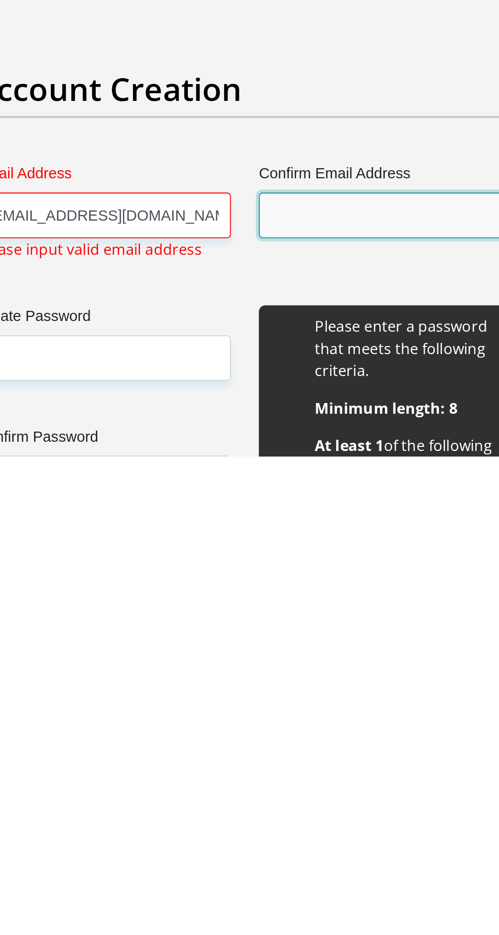
click at [283, 800] on input "Confirm Email Address" at bounding box center [326, 803] width 139 height 25
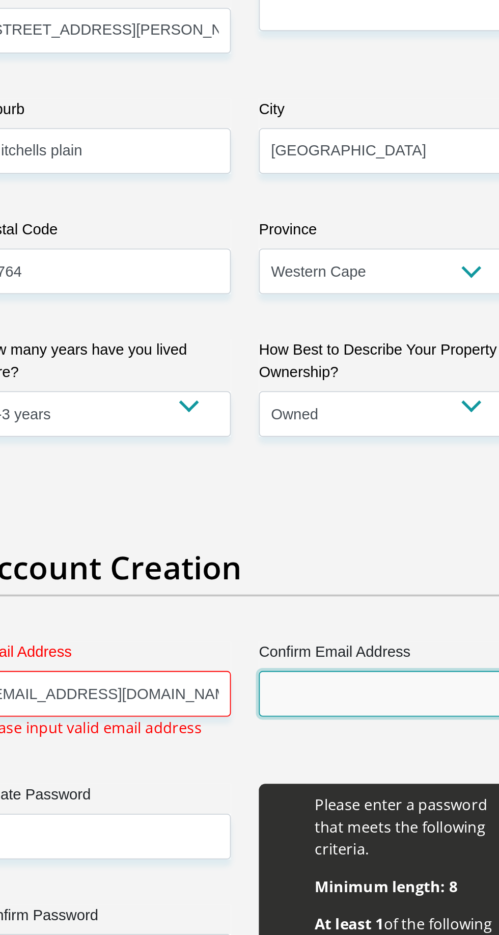
click at [303, 802] on input "Confirm Email Address" at bounding box center [326, 803] width 139 height 25
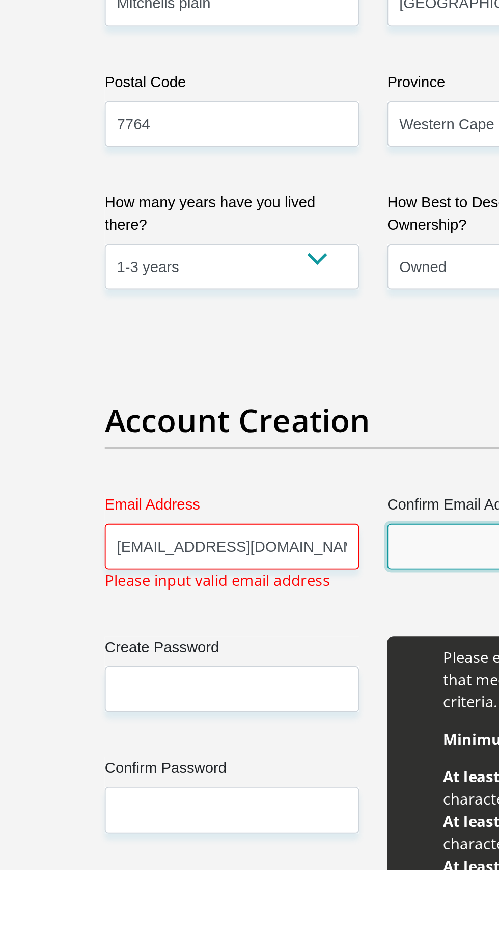
scroll to position [257, 0]
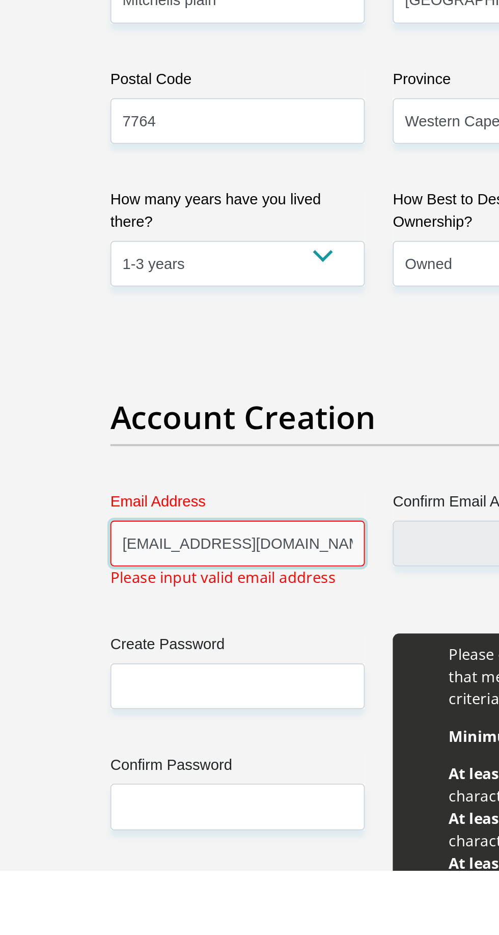
click at [217, 754] on input "[EMAIL_ADDRESS][DOMAIN_NAME]" at bounding box center [172, 756] width 139 height 25
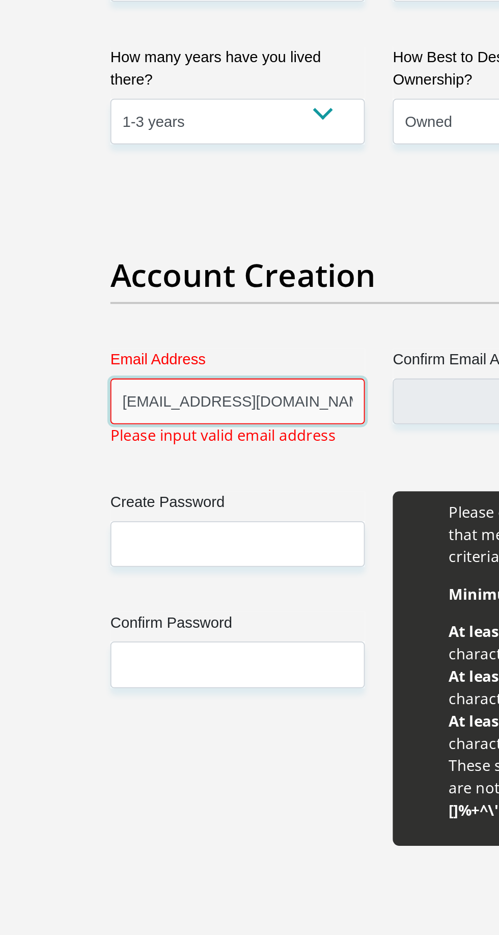
scroll to position [370, 0]
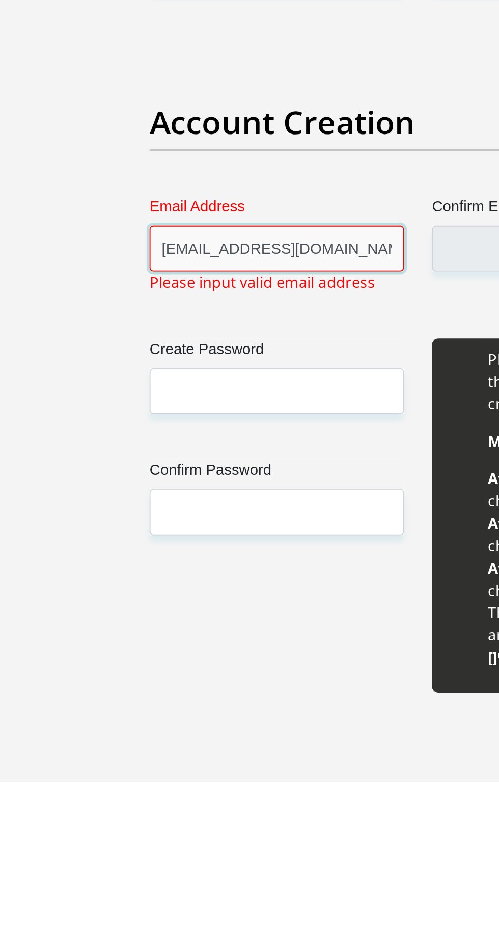
click at [230, 641] on input "[EMAIL_ADDRESS][DOMAIN_NAME]" at bounding box center [172, 643] width 139 height 25
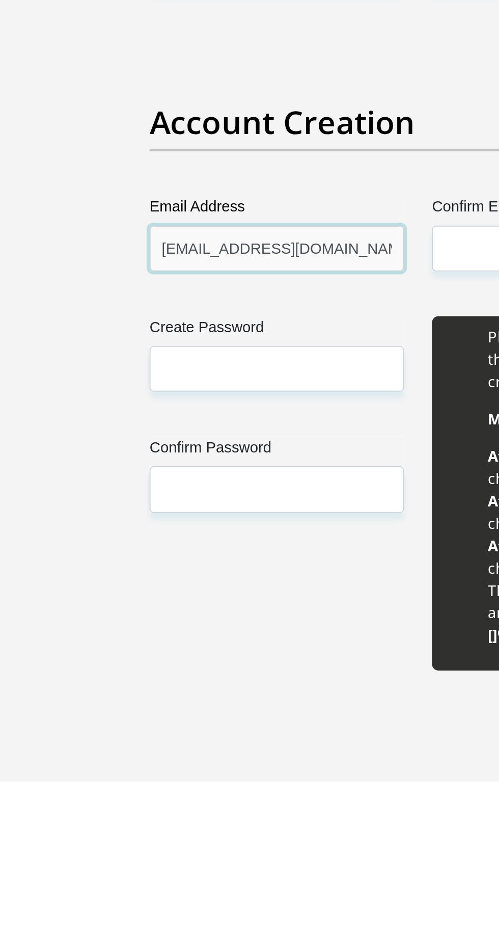
type input "[EMAIL_ADDRESS][DOMAIN_NAME]"
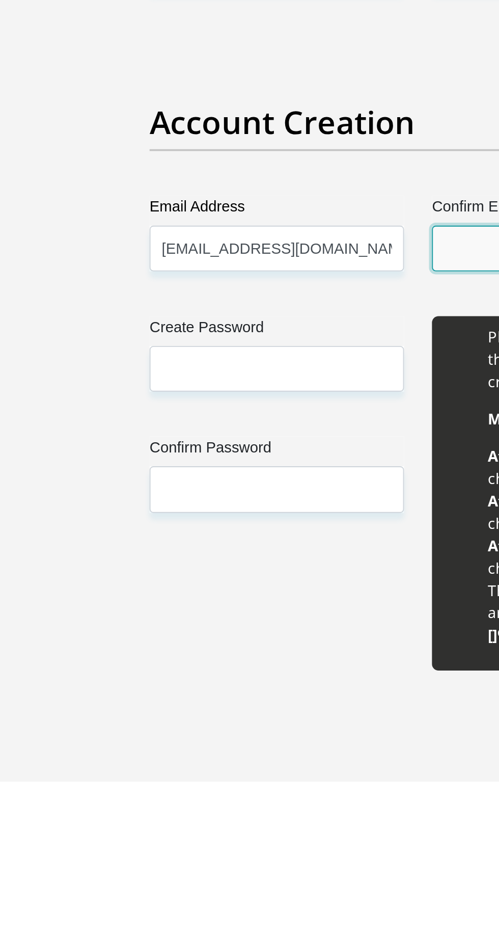
click at [266, 644] on input "Confirm Email Address" at bounding box center [326, 643] width 139 height 25
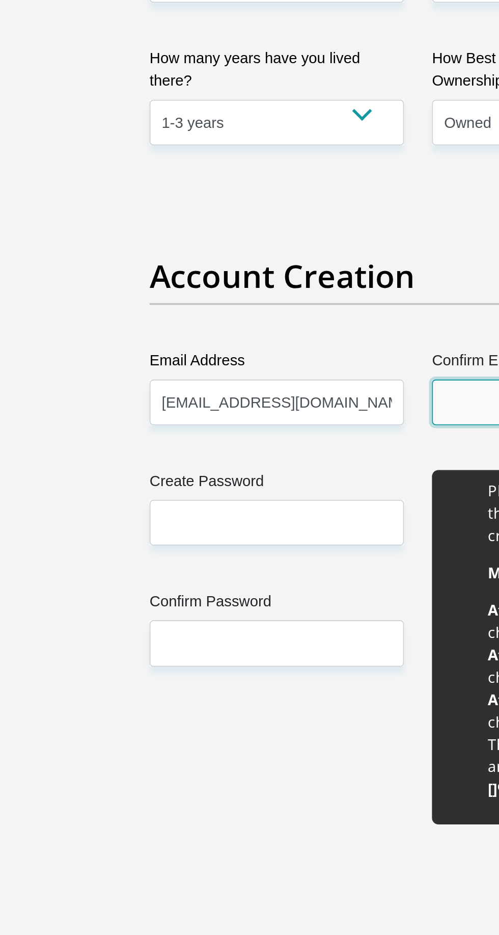
type input "[EMAIL_ADDRESS][DOMAIN_NAME]"
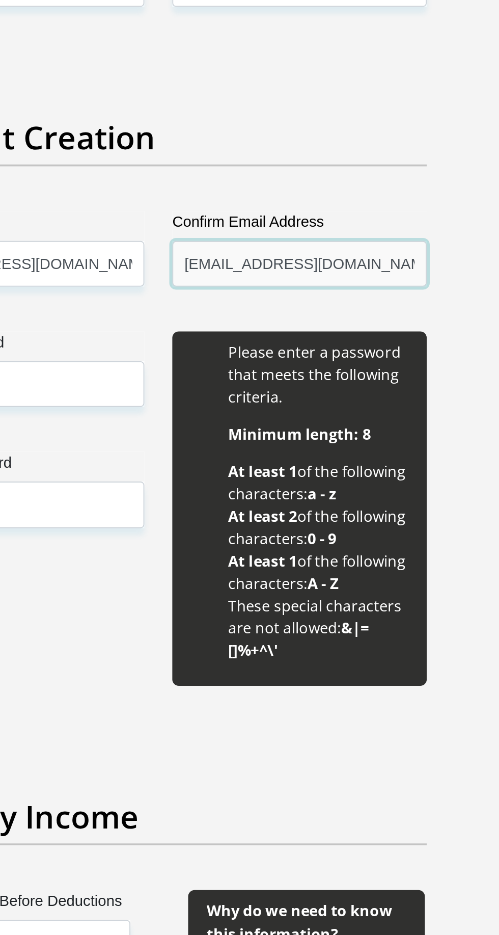
scroll to position [446, 0]
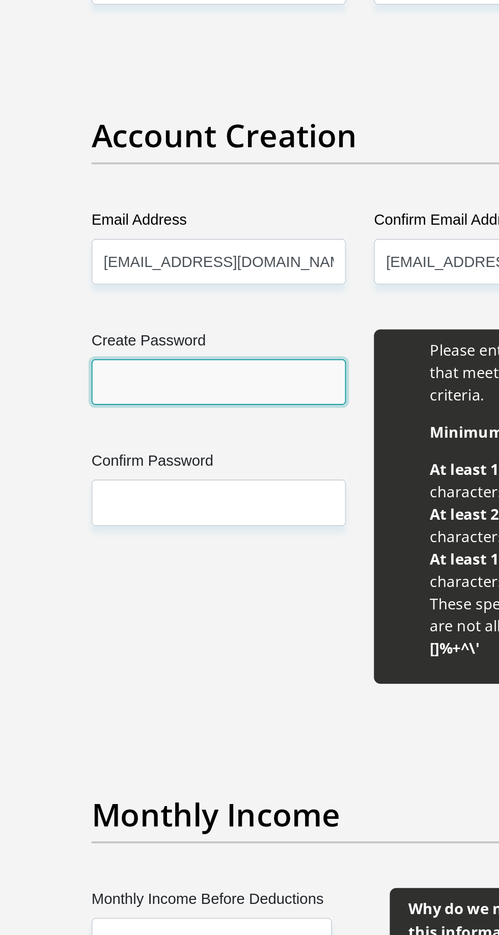
click at [110, 635] on input "Create Password" at bounding box center [172, 632] width 139 height 25
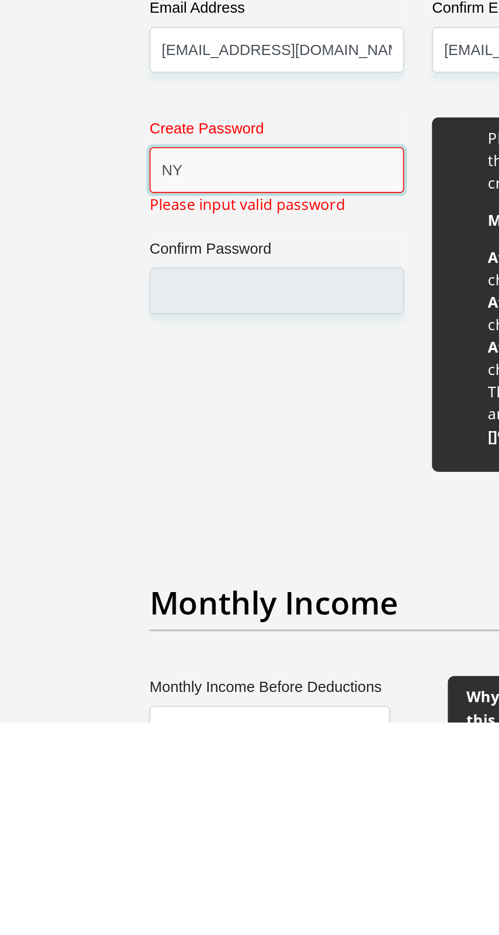
type input "N"
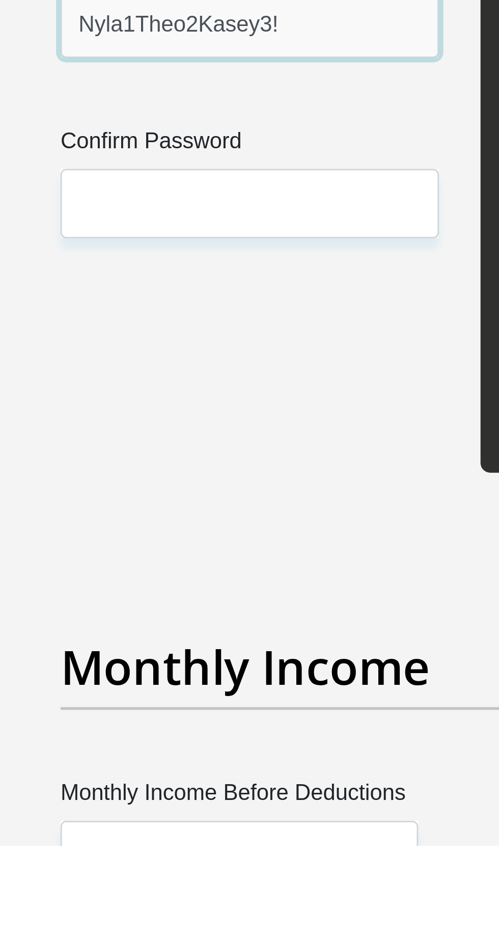
type input "Nyla1Theo2Kasey3!"
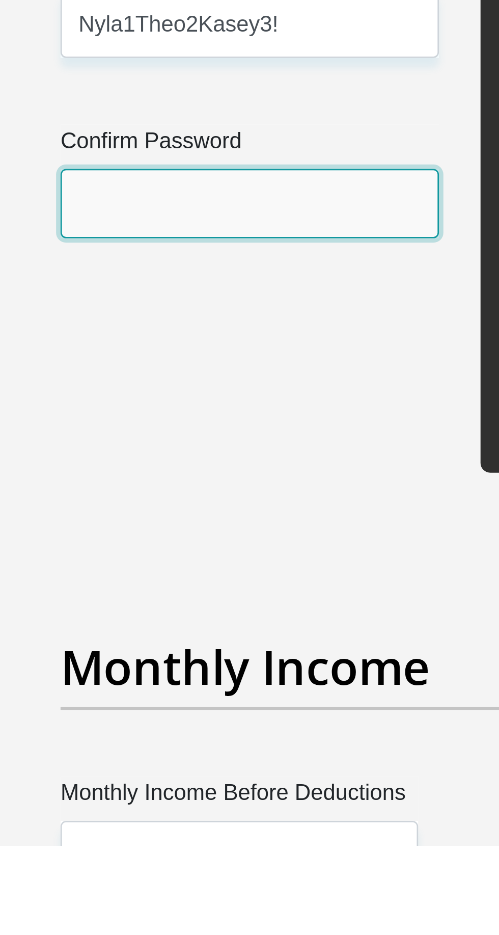
paste input "Nyla1Theo2Kasey3"
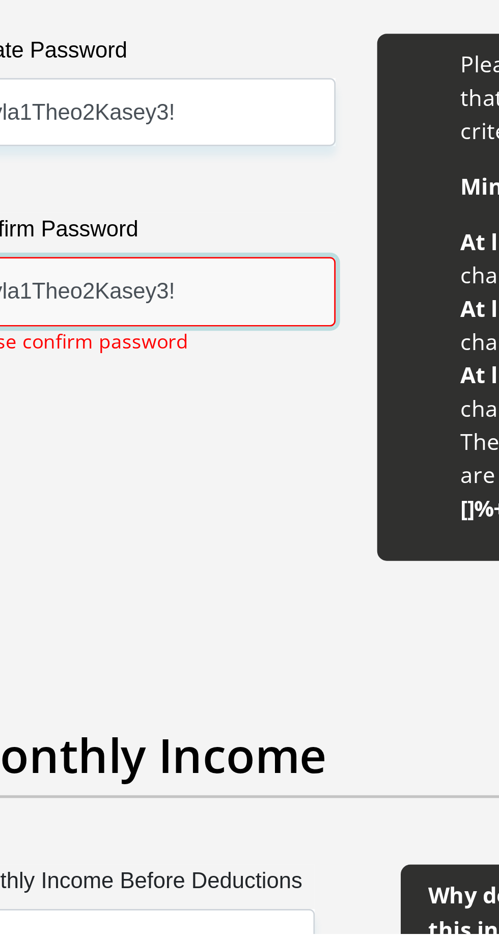
click at [210, 698] on input "Nyla1Theo2Kasey3!" at bounding box center [172, 698] width 139 height 25
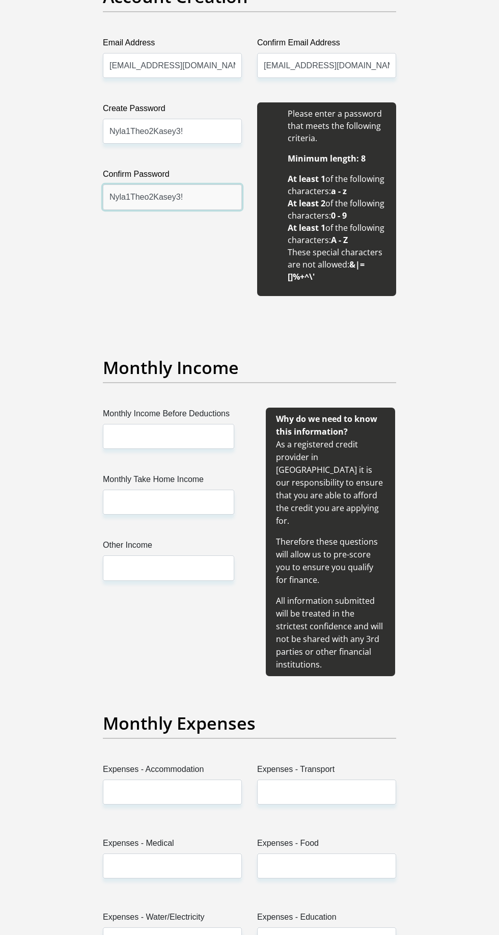
scroll to position [956, 0]
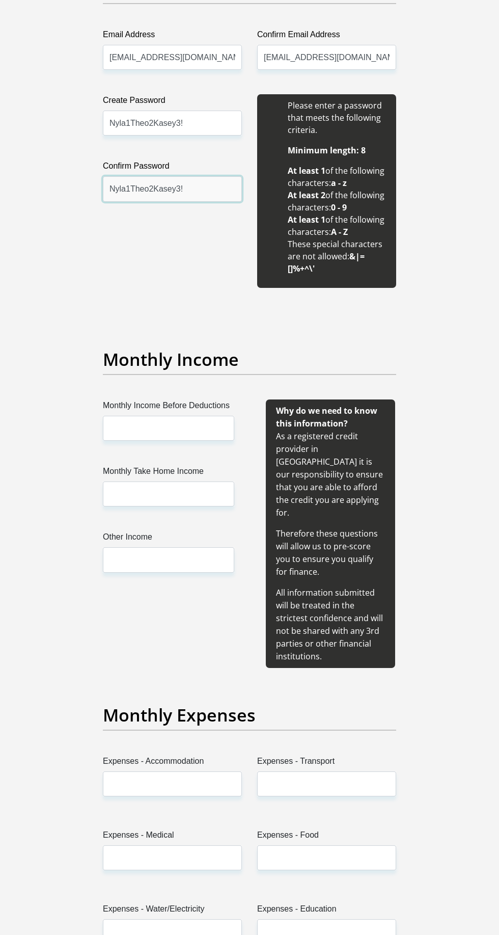
type input "Nyla1Theo2Kasey3!"
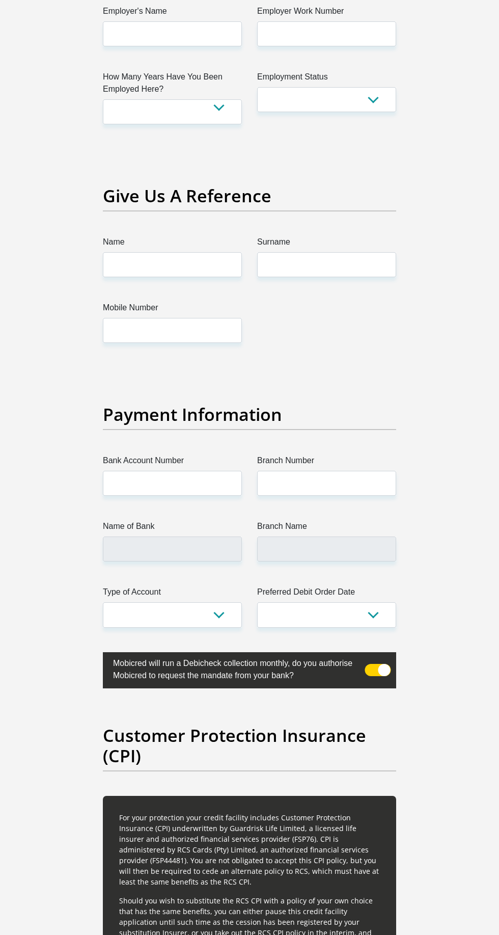
scroll to position [3147, 0]
